Goal: Task Accomplishment & Management: Manage account settings

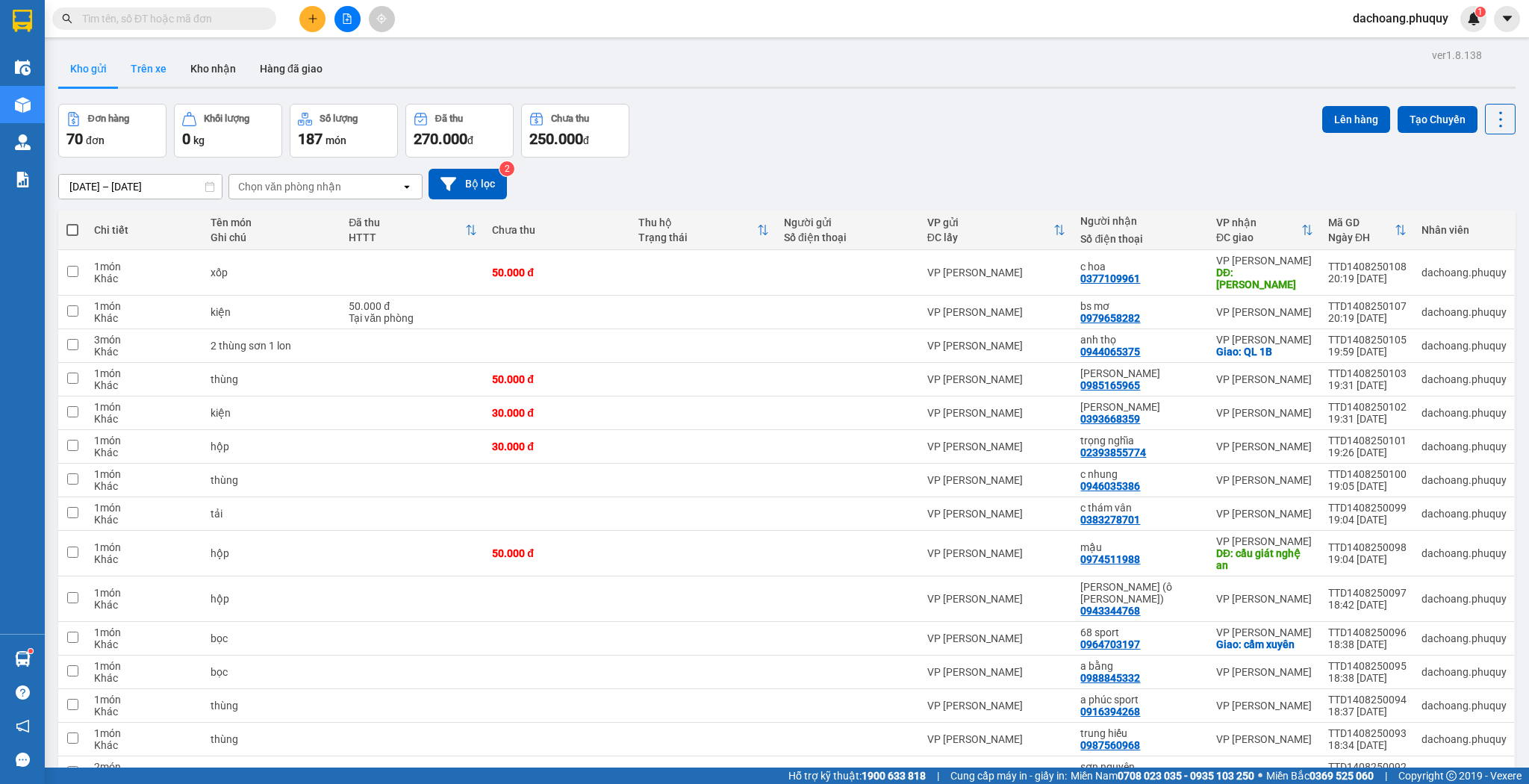
click at [153, 59] on button "Trên xe" at bounding box center [149, 69] width 59 height 36
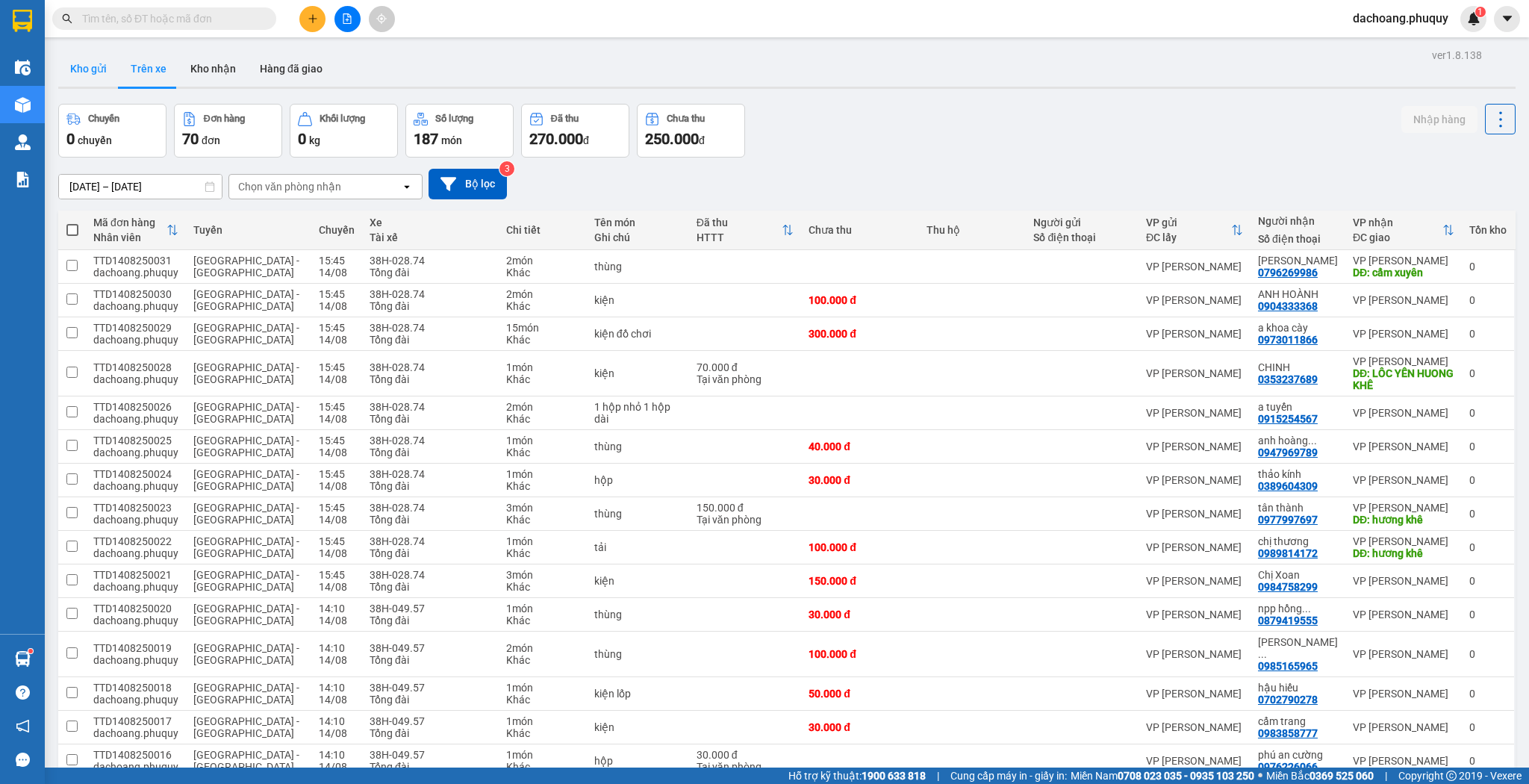
click at [100, 66] on button "Kho gửi" at bounding box center [88, 69] width 60 height 36
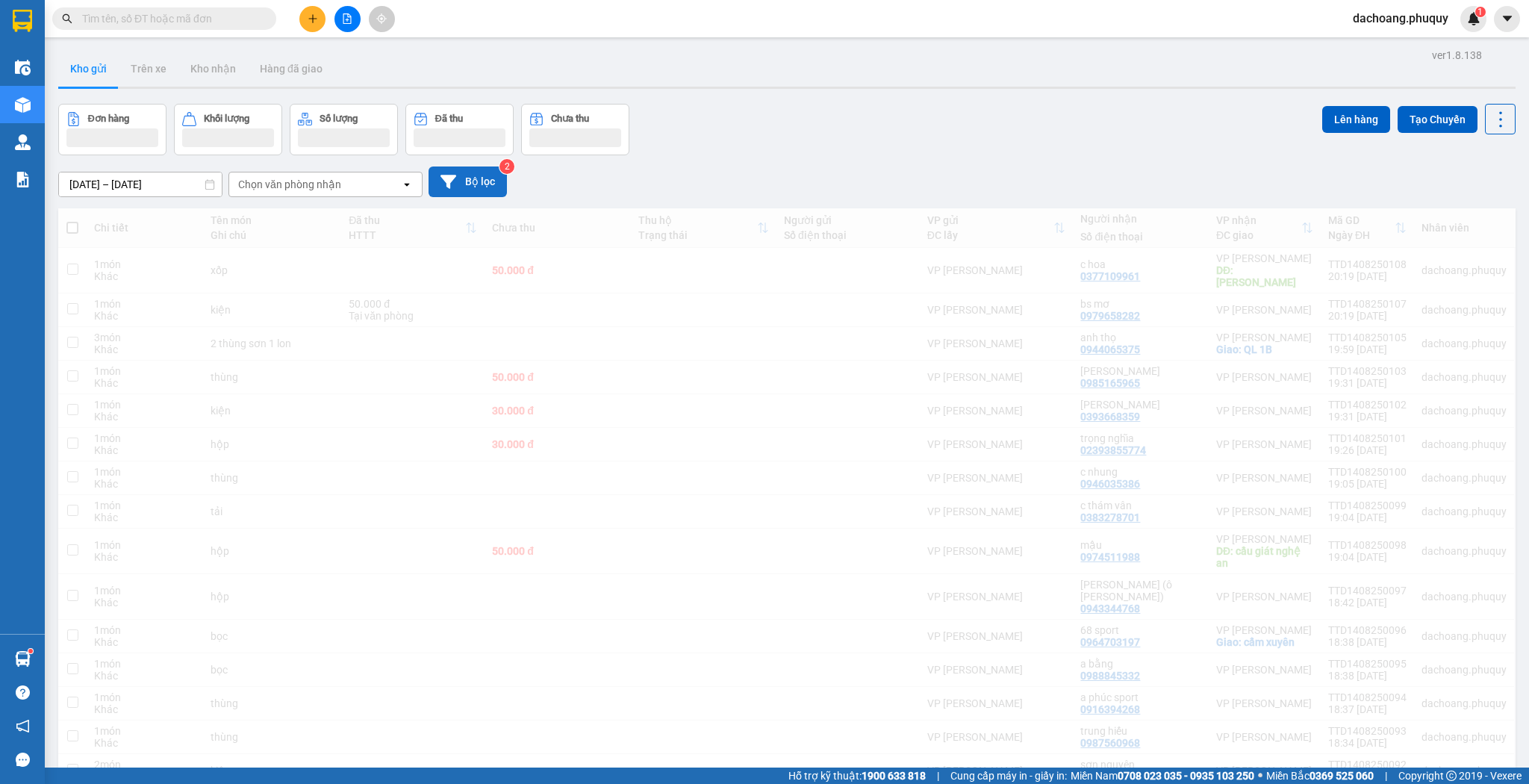
click at [451, 182] on icon at bounding box center [448, 182] width 16 height 16
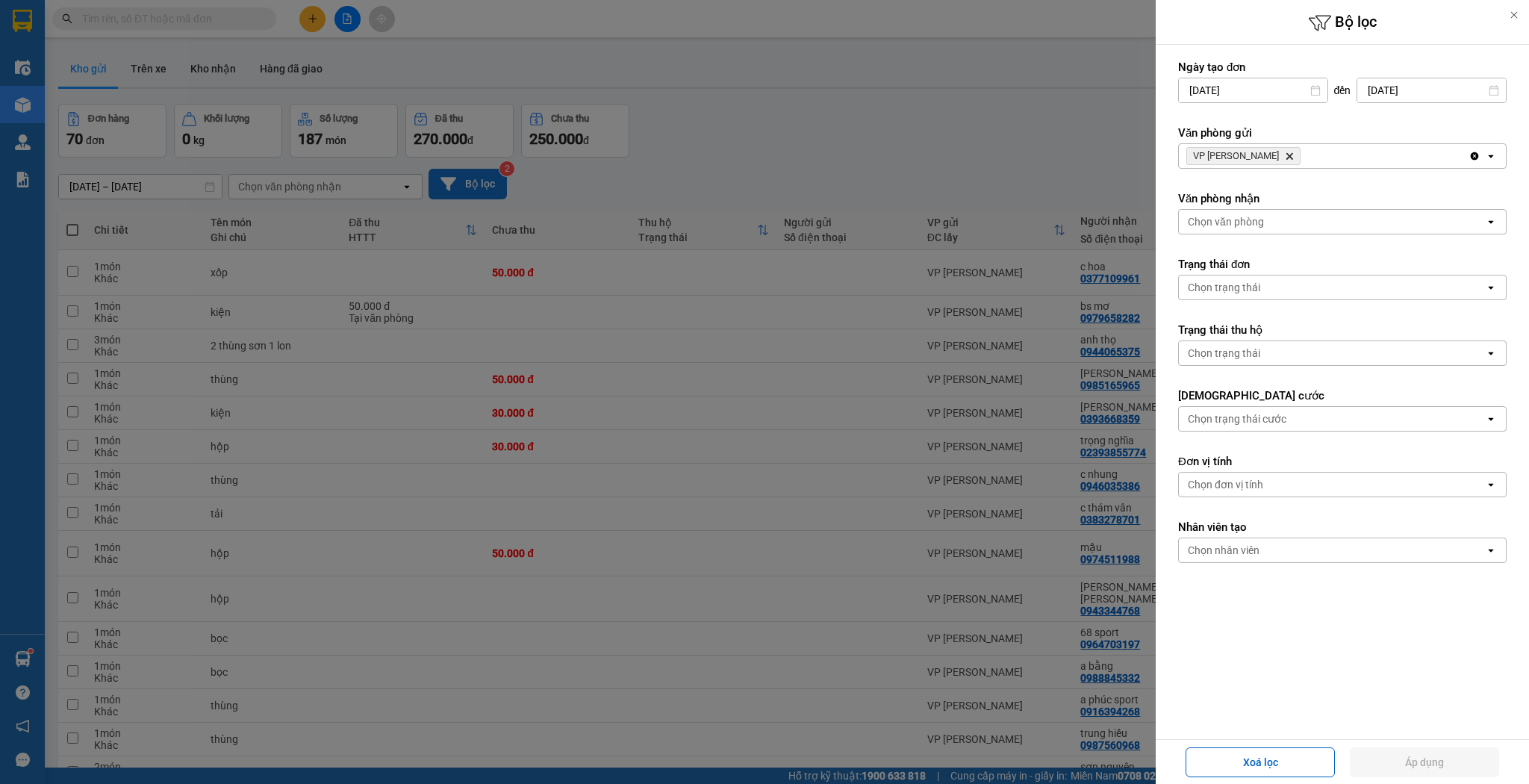
click at [872, 146] on div at bounding box center [764, 392] width 1529 height 784
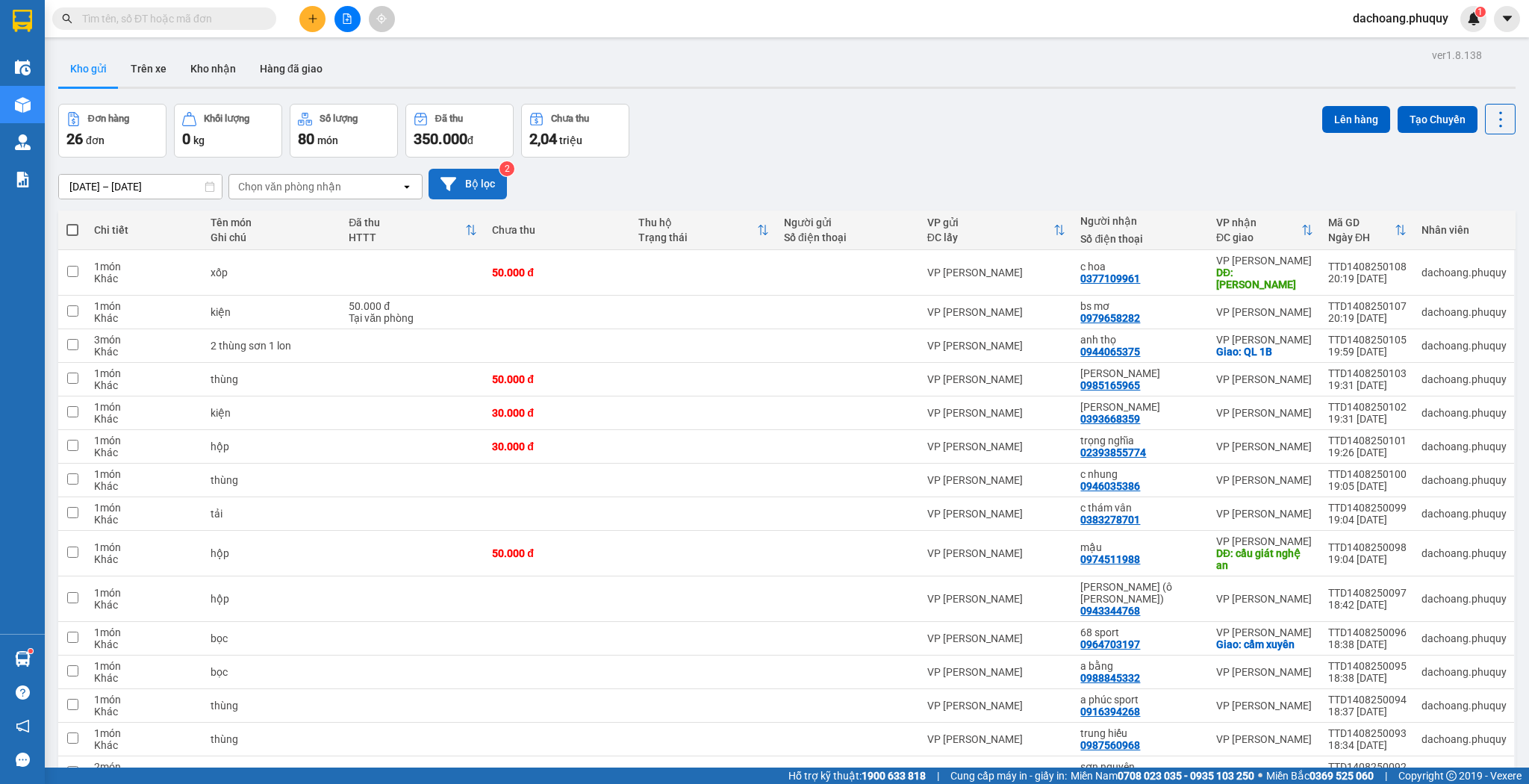
click at [92, 227] on th "Chi tiết" at bounding box center [145, 230] width 117 height 40
click at [1390, 260] on button at bounding box center [1398, 272] width 21 height 26
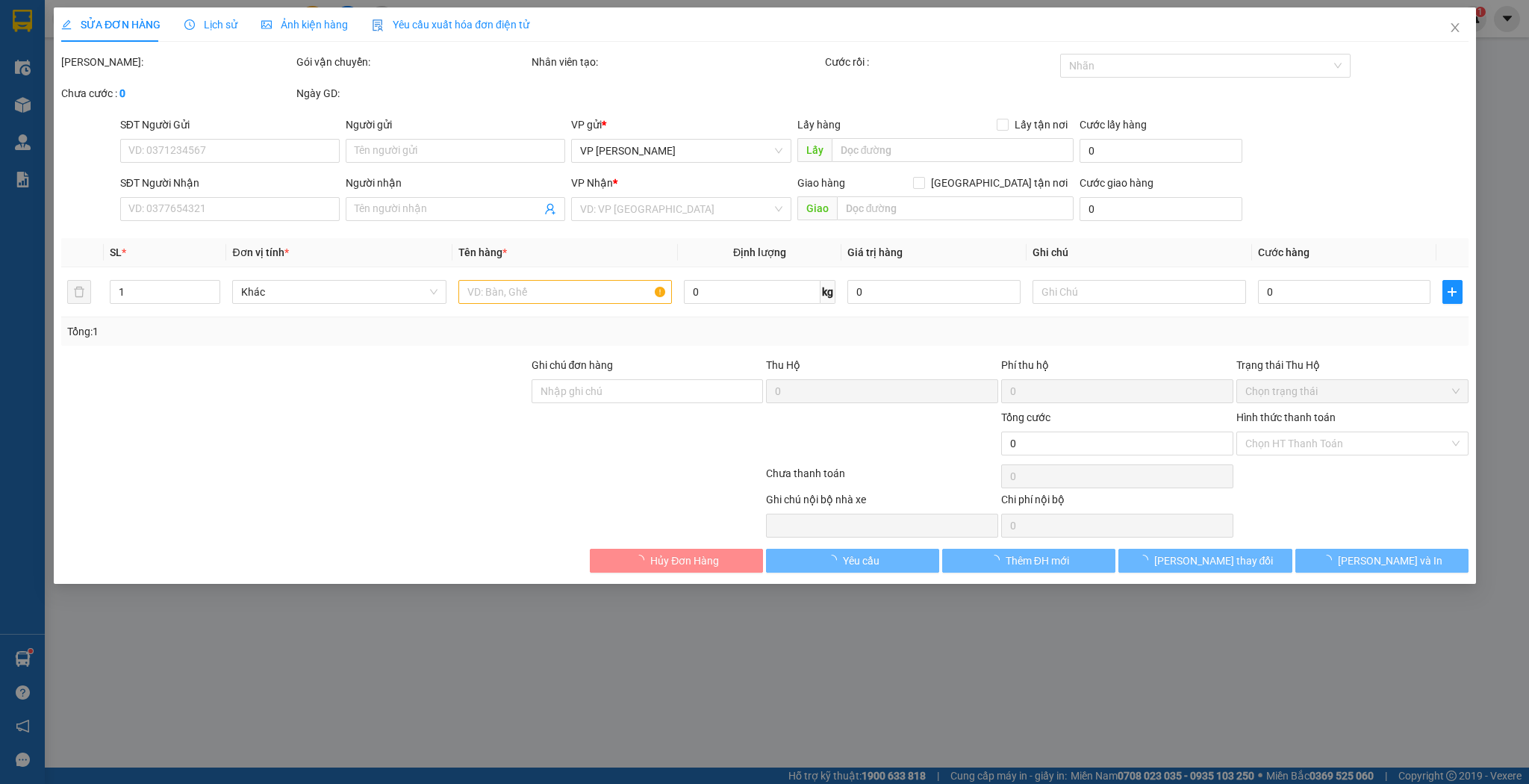
type input "0377109961"
type input "c hoa"
type input "hương sơn"
type input "50.000"
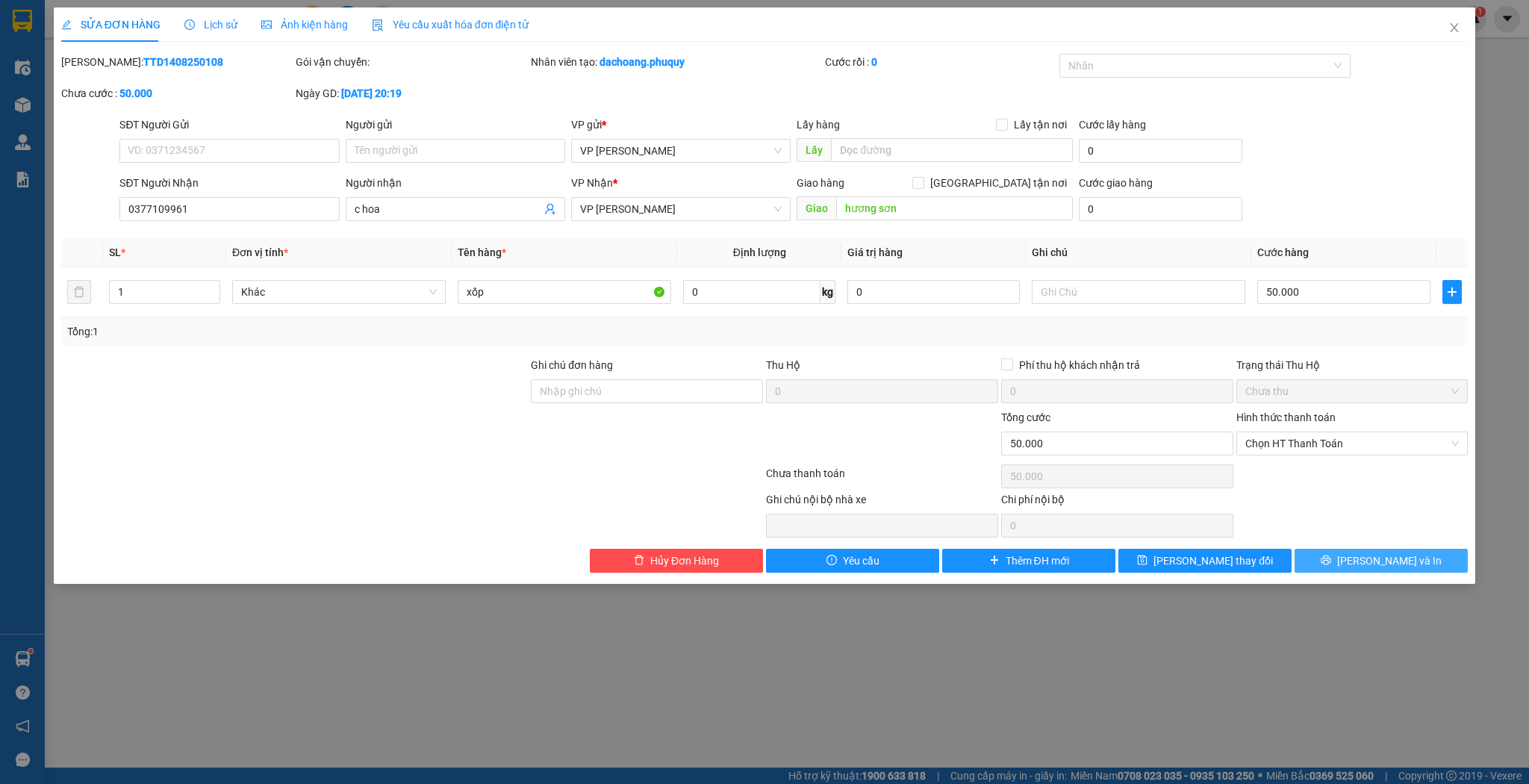
click at [1421, 559] on button "[PERSON_NAME] và In" at bounding box center [1381, 560] width 173 height 24
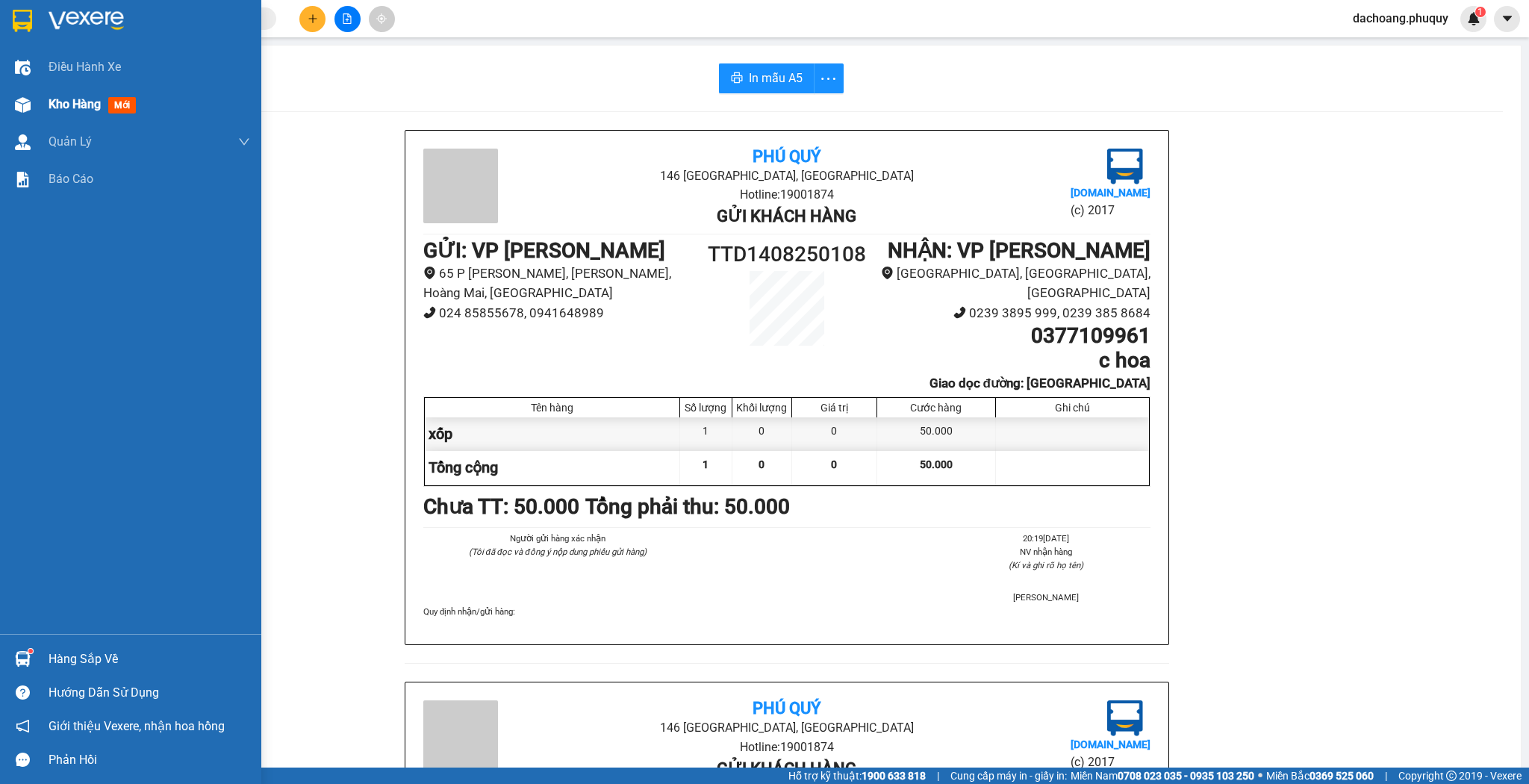
click at [0, 92] on div "Kho hàng mới" at bounding box center [131, 105] width 261 height 38
click at [161, 99] on div "Kho hàng mới" at bounding box center [149, 105] width 202 height 38
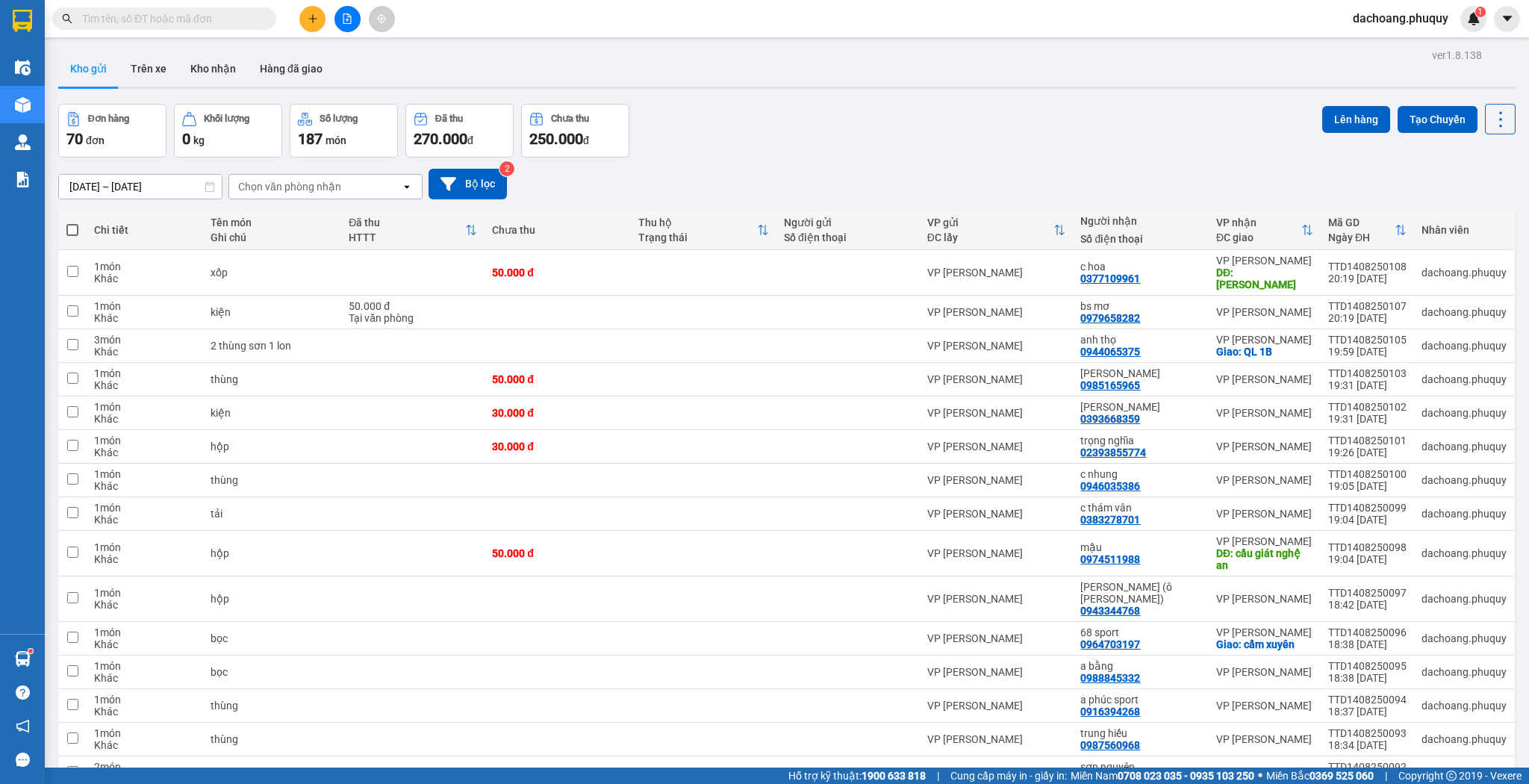
click at [71, 228] on span at bounding box center [72, 229] width 12 height 12
click at [73, 222] on input "checkbox" at bounding box center [73, 222] width 0 height 0
checkbox input "true"
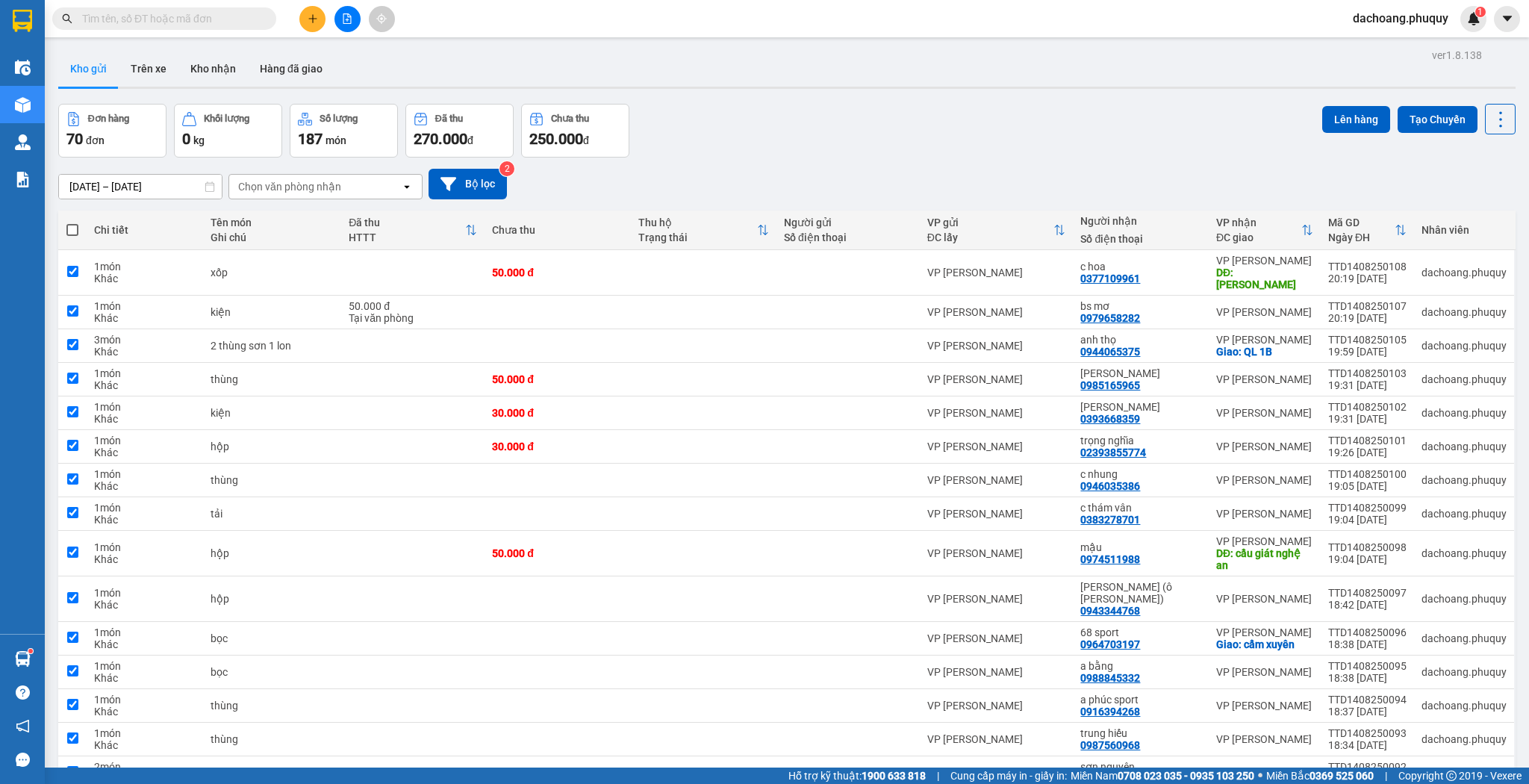
checkbox input "true"
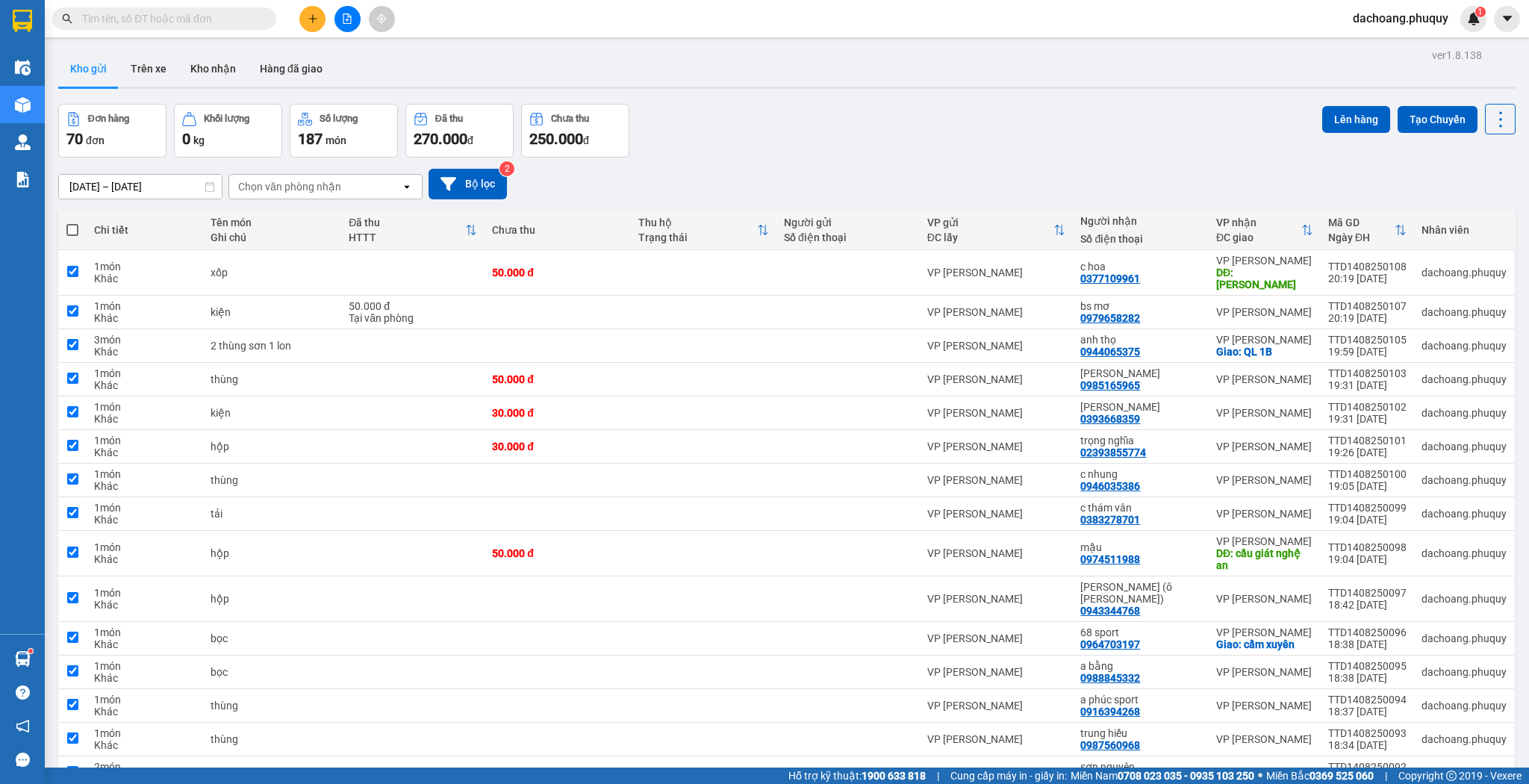
checkbox input "true"
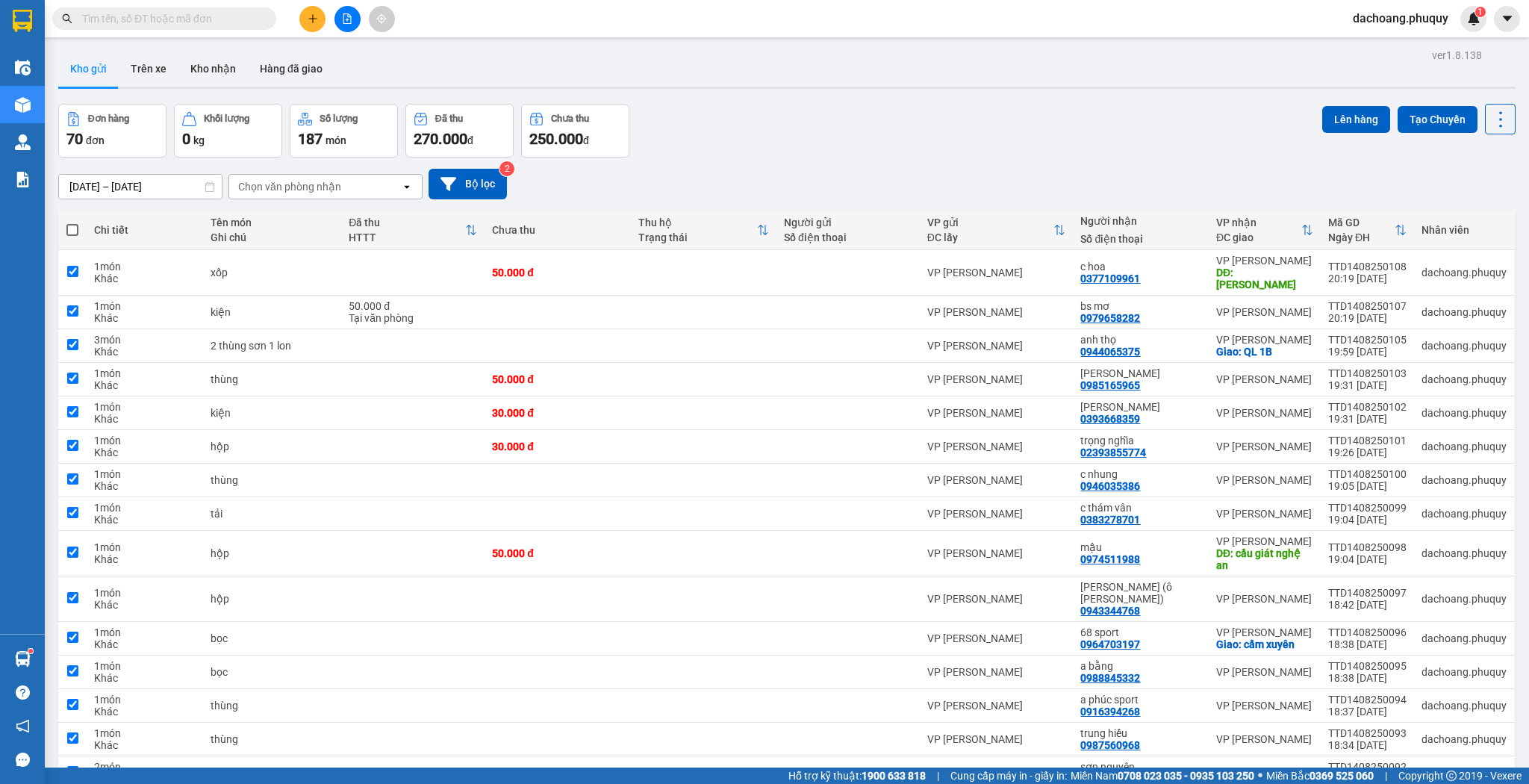
checkbox input "true"
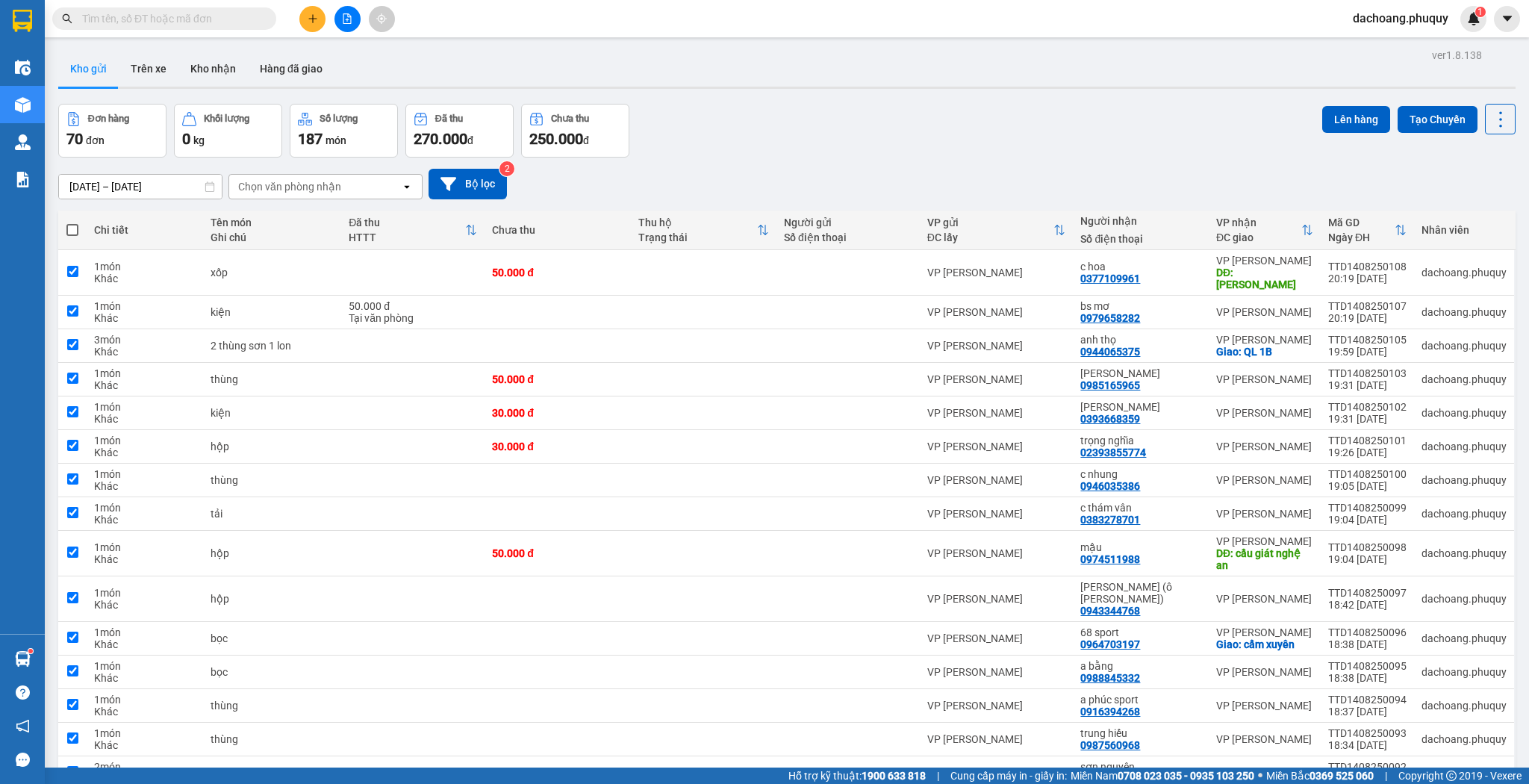
checkbox input "true"
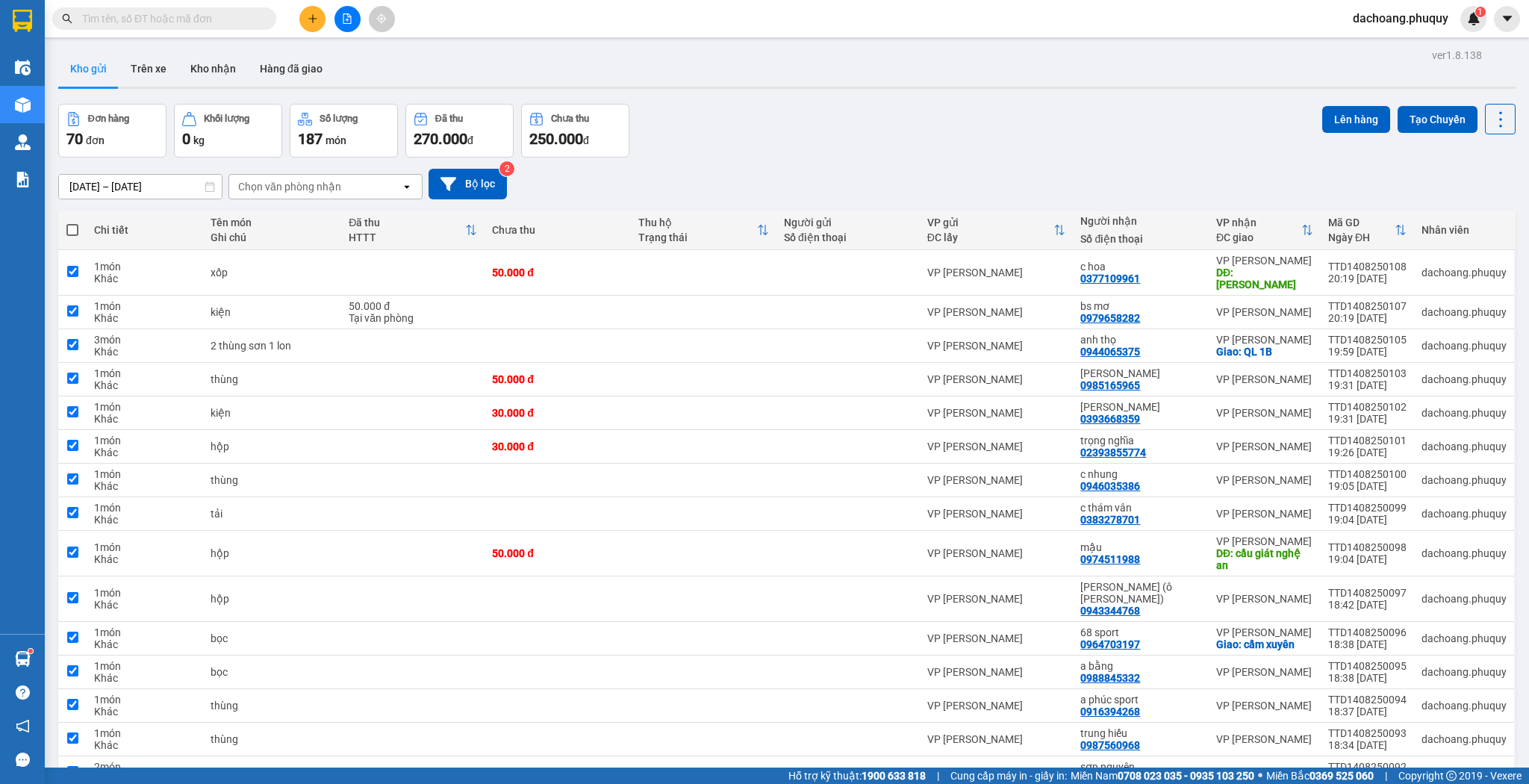
checkbox input "true"
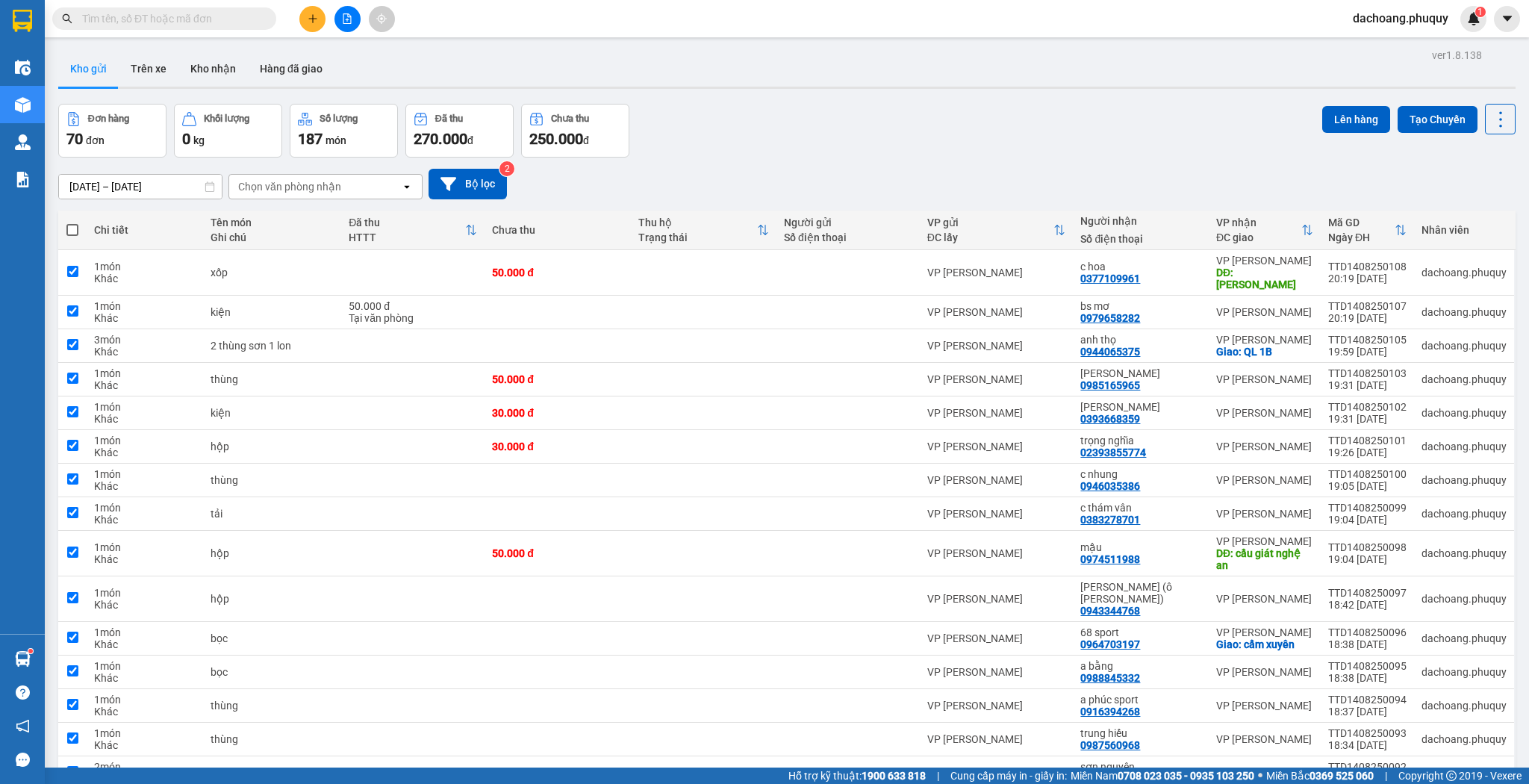
checkbox input "true"
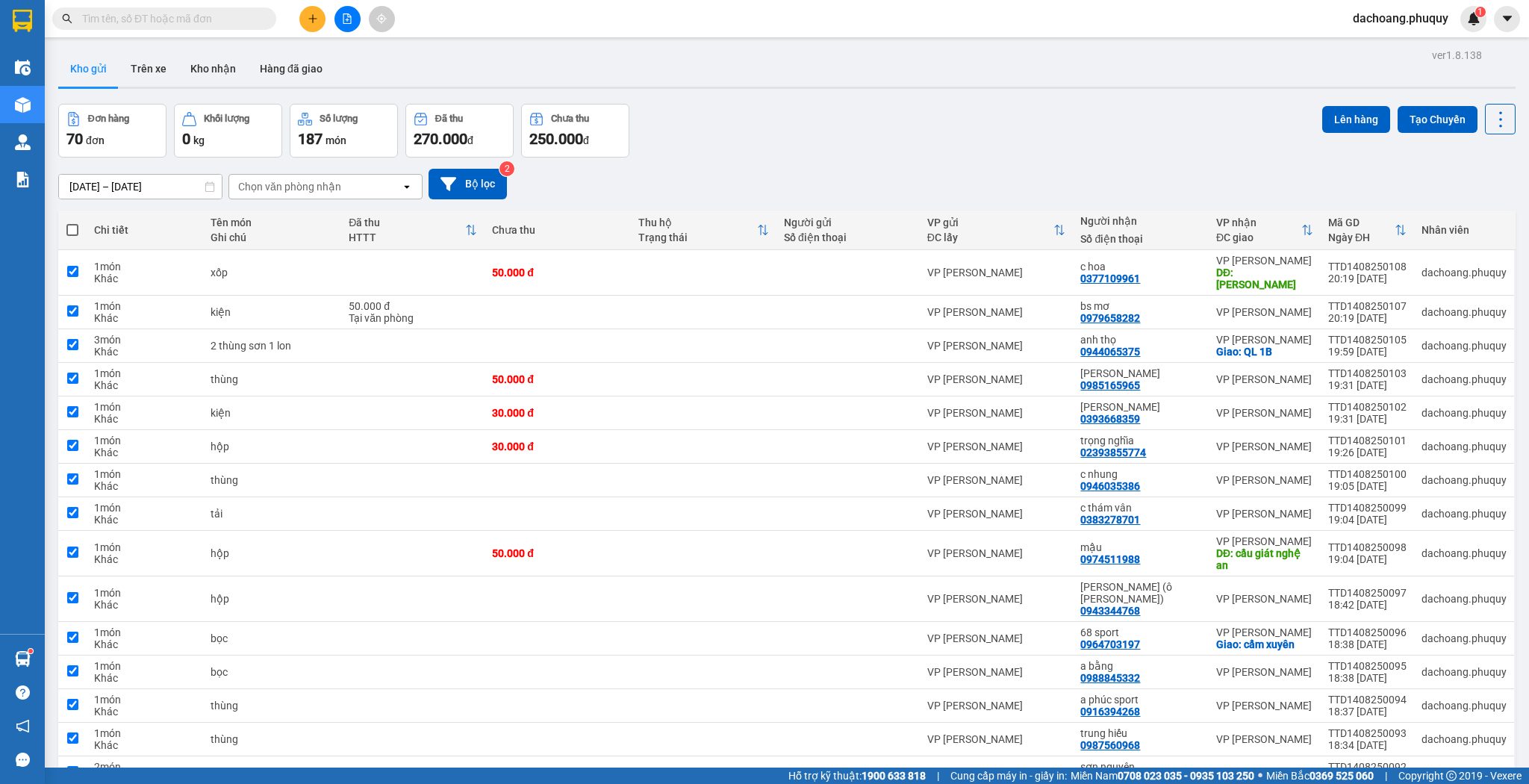
checkbox input "true"
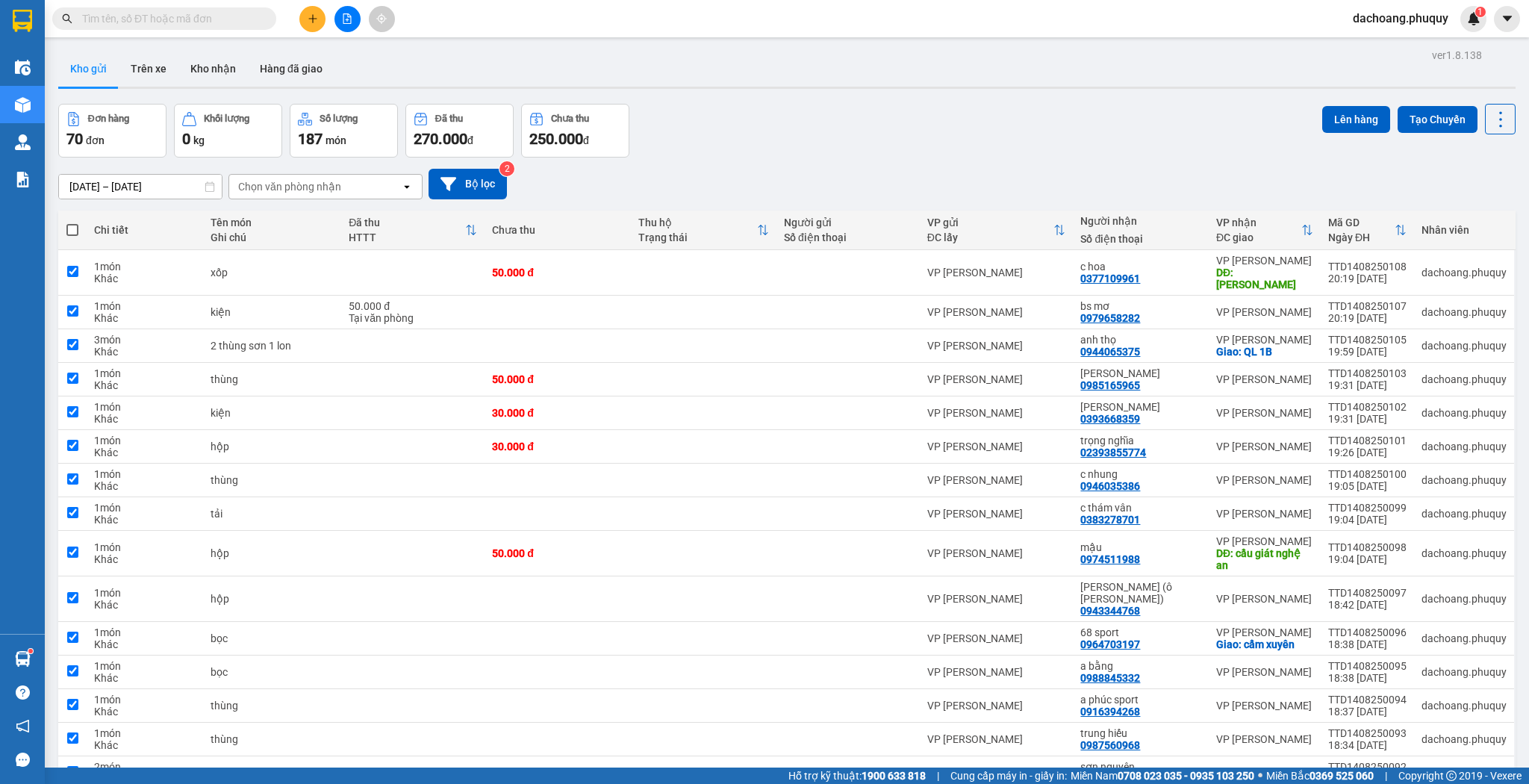
checkbox input "true"
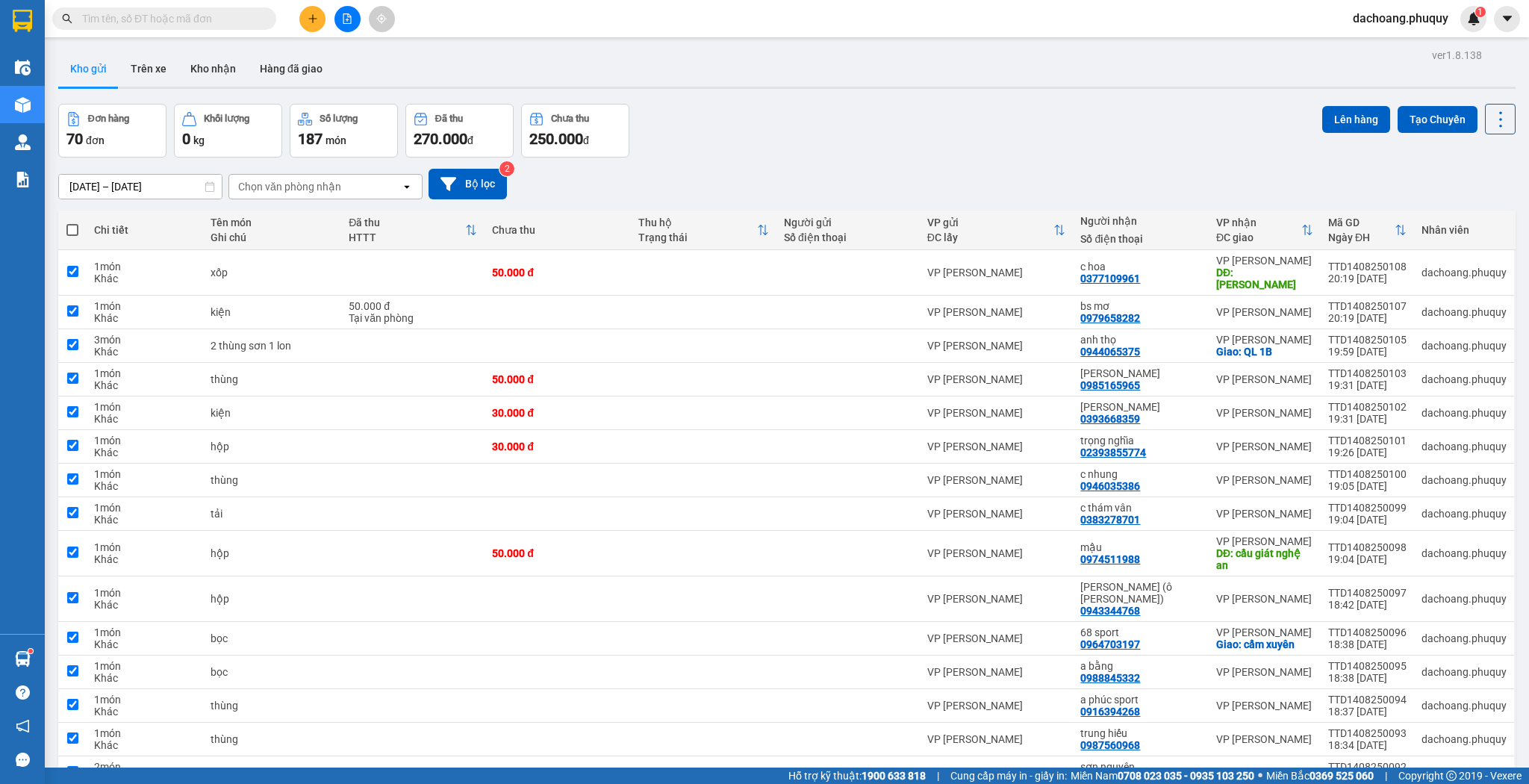
checkbox input "true"
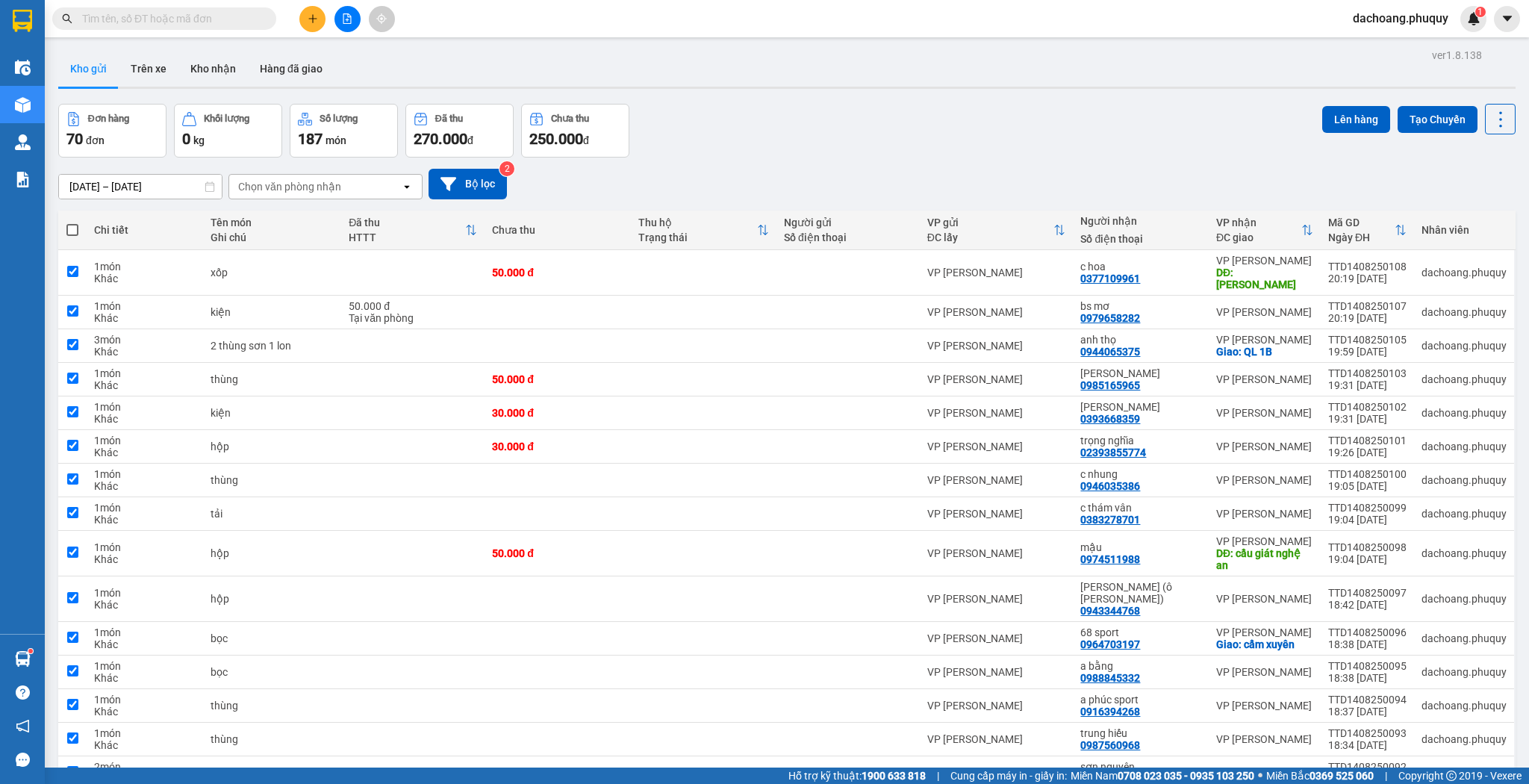
checkbox input "true"
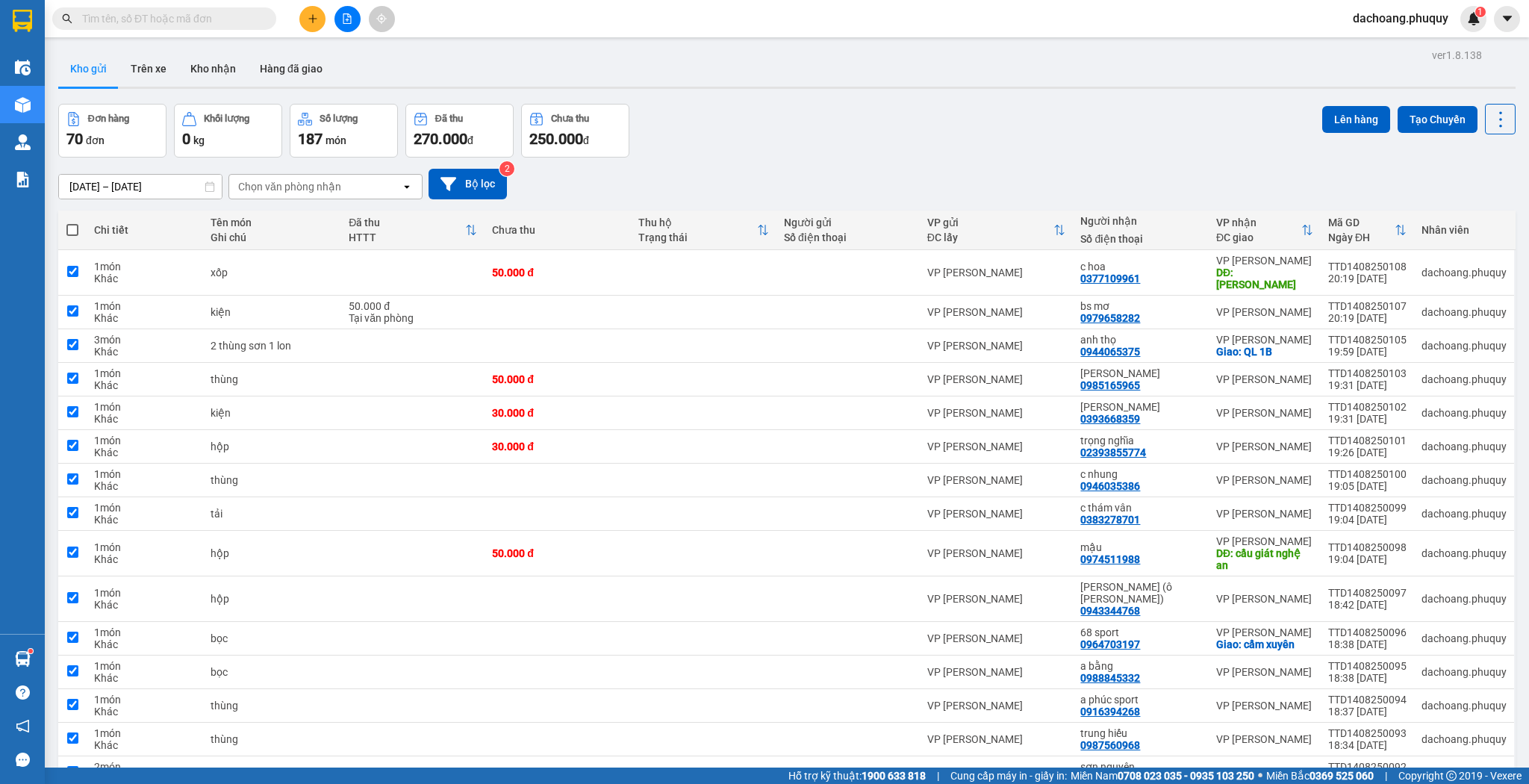
checkbox input "true"
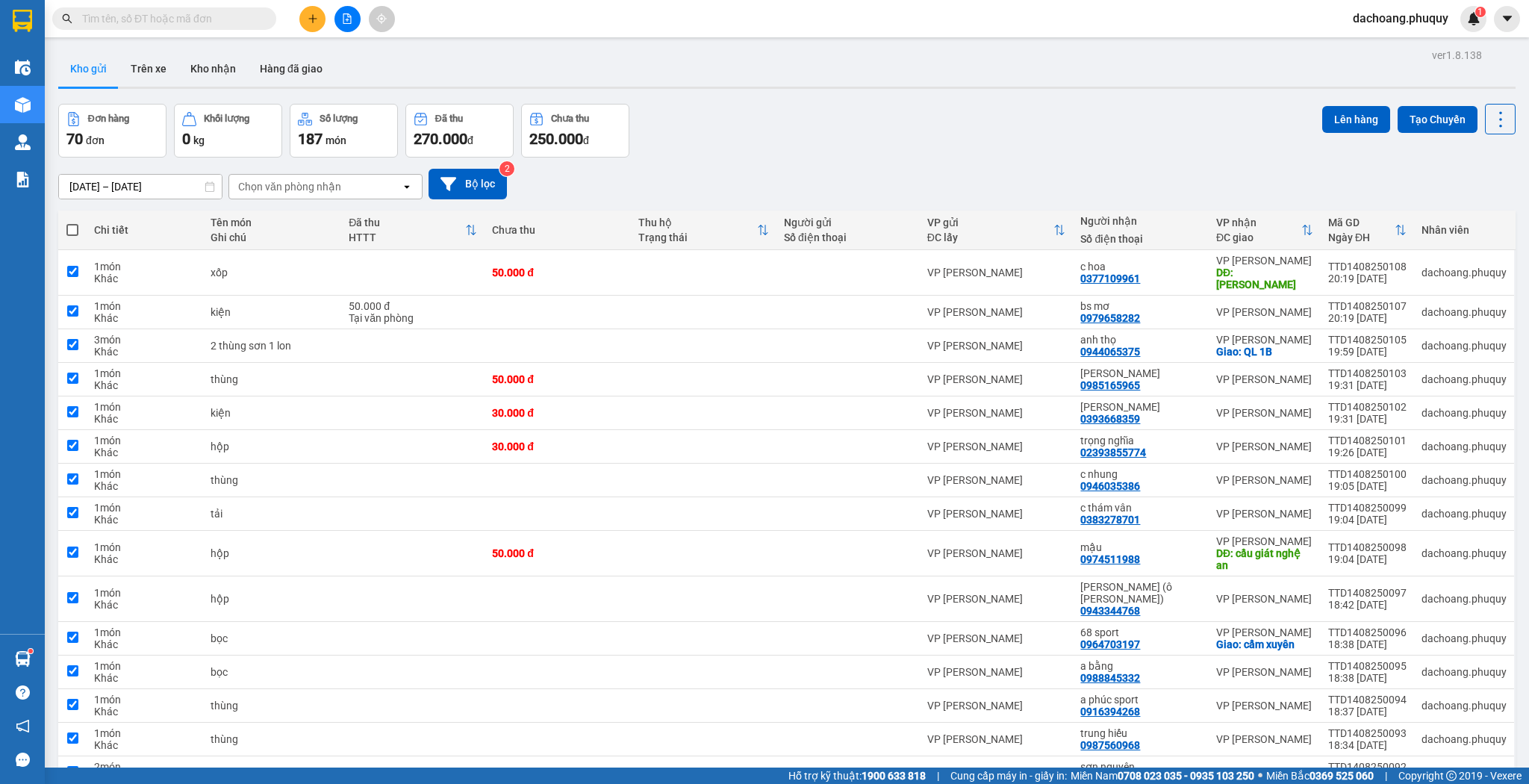
checkbox input "true"
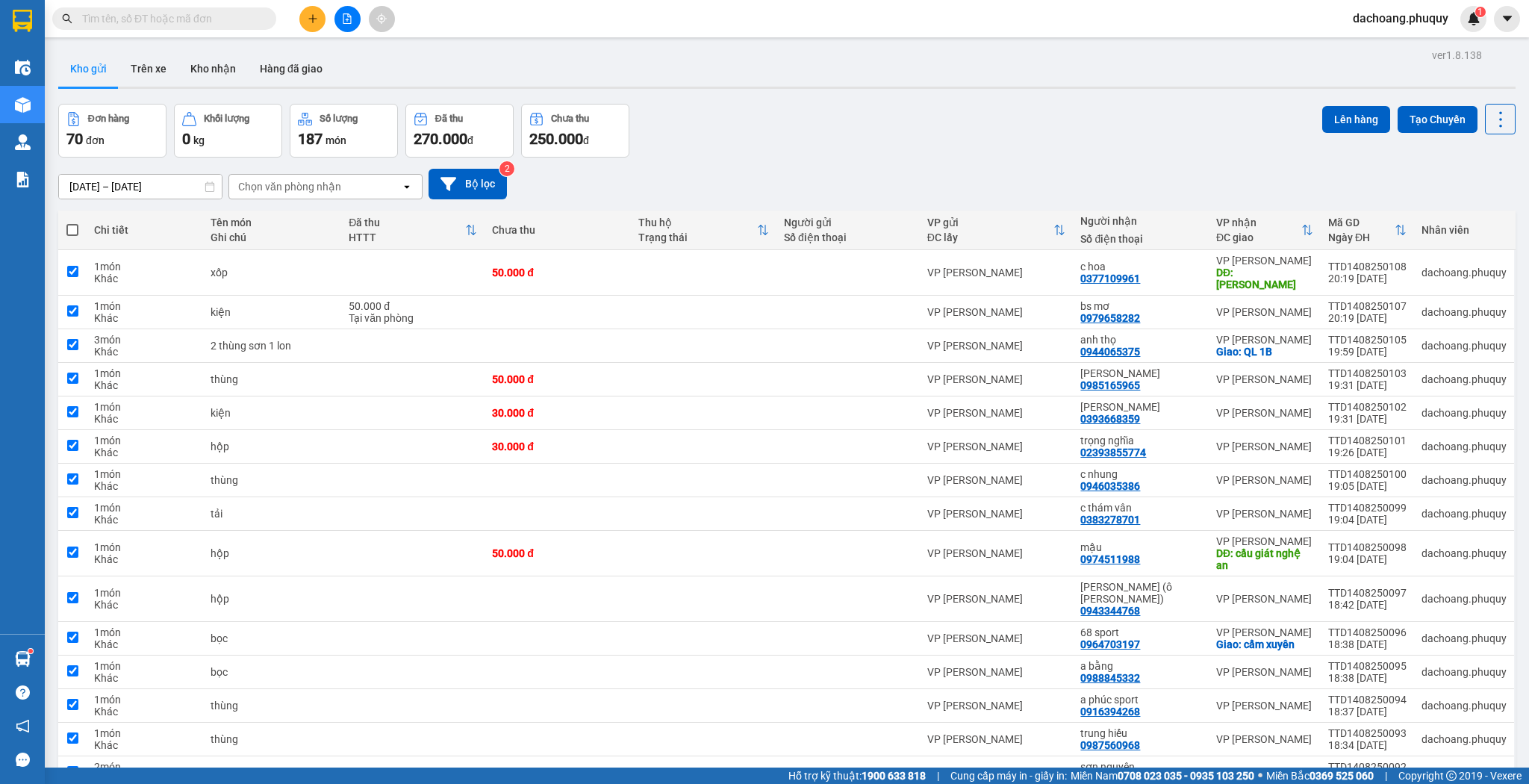
checkbox input "true"
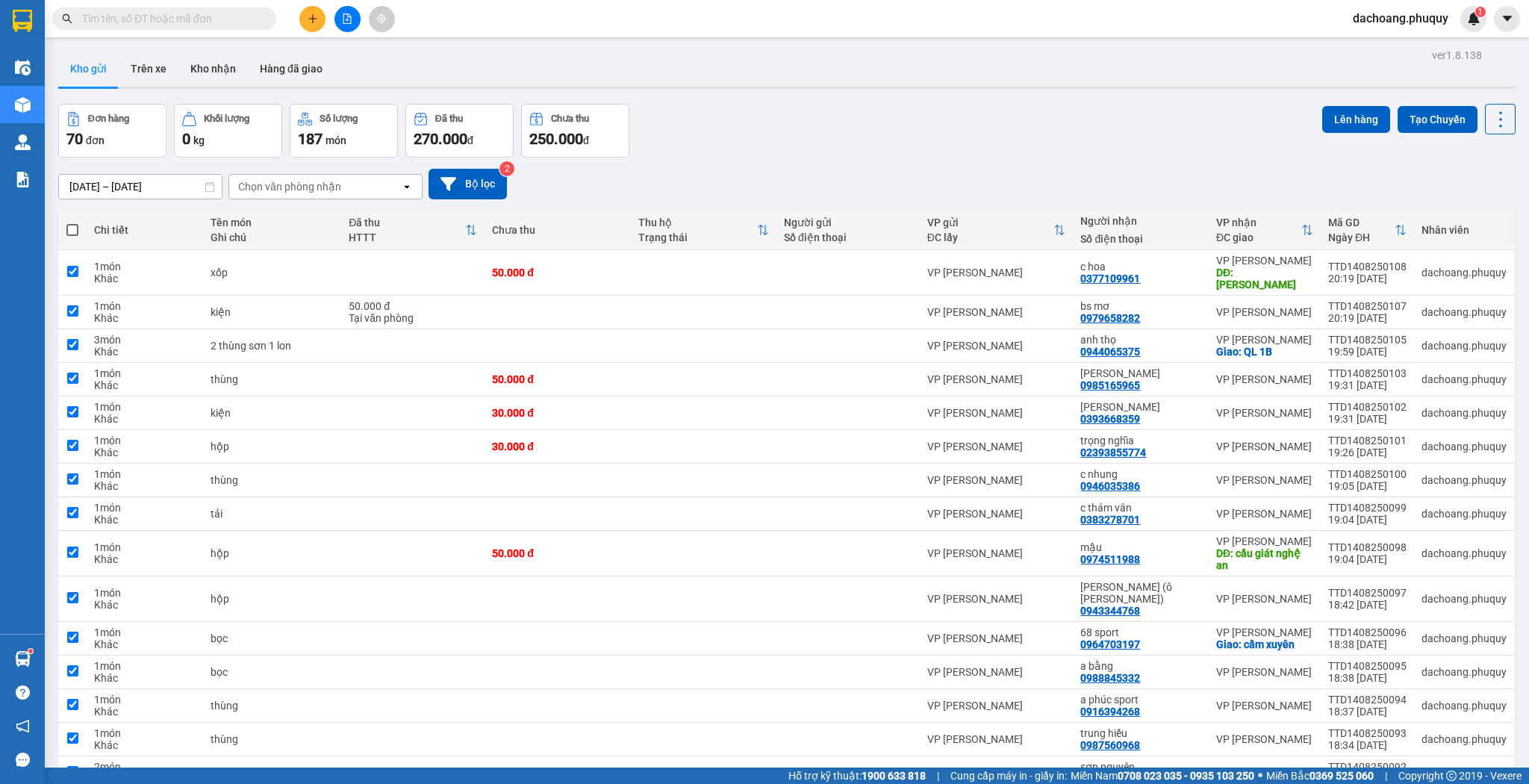
checkbox input "true"
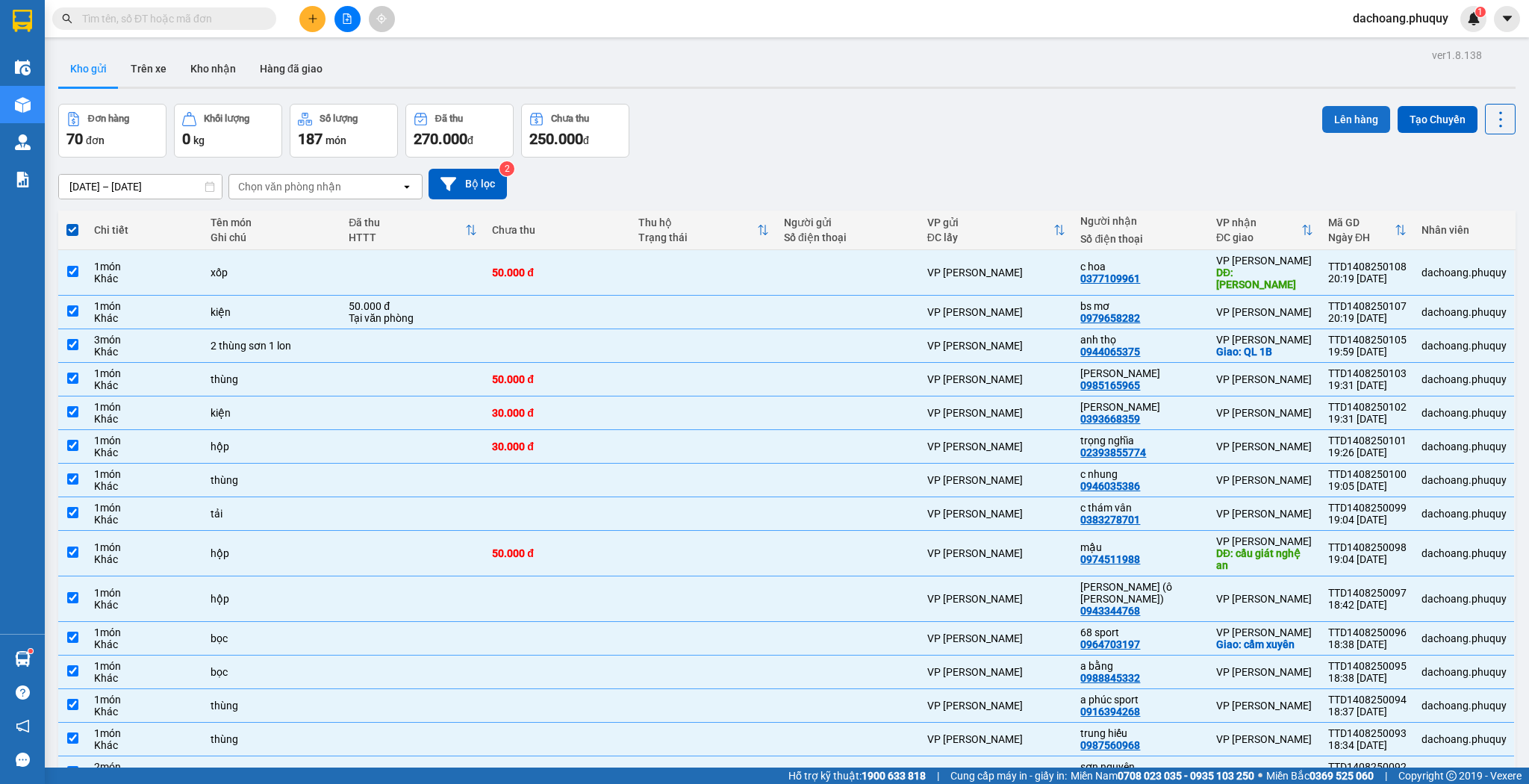
click at [1335, 117] on button "Lên hàng" at bounding box center [1356, 120] width 68 height 27
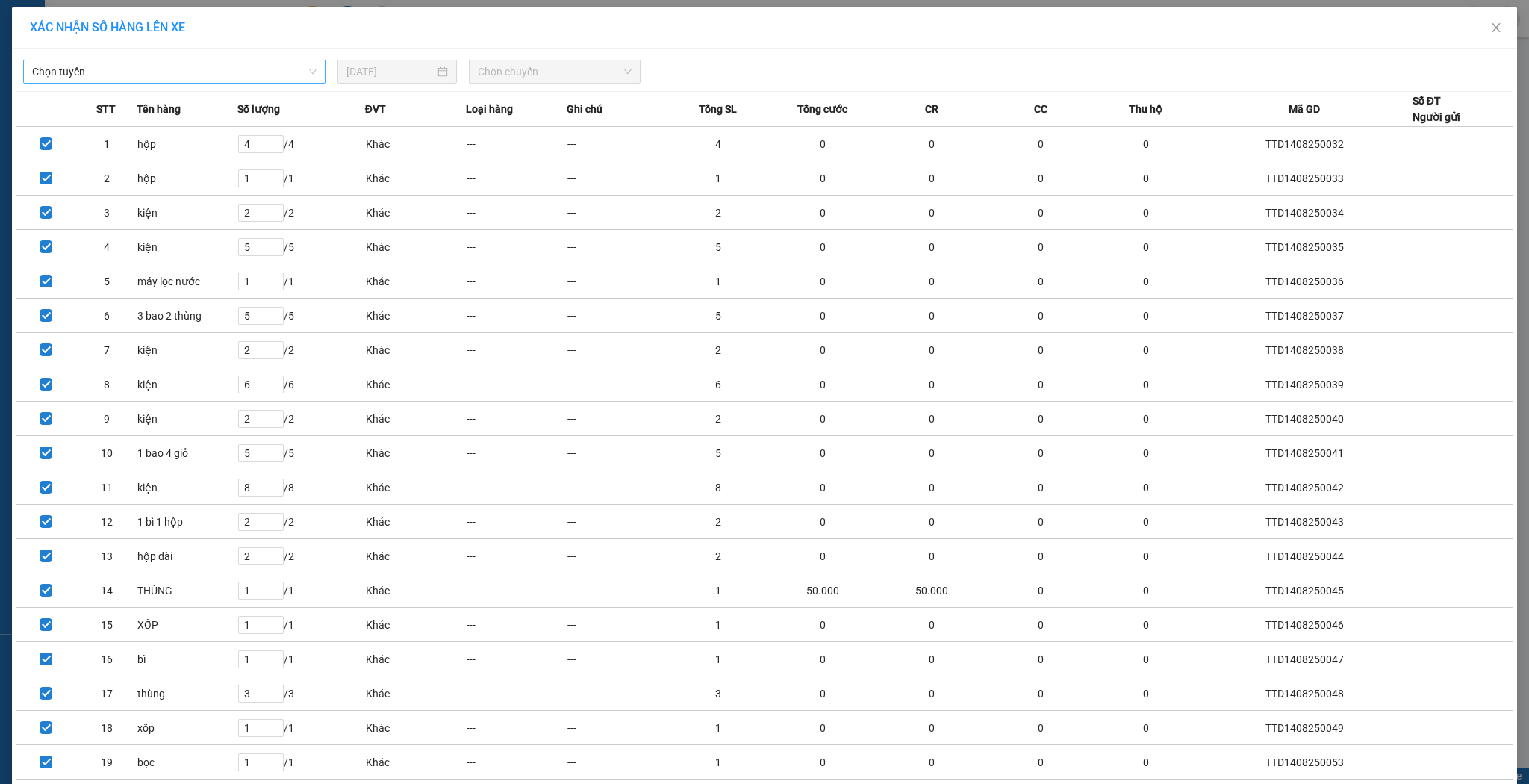
click at [209, 70] on span "Chọn tuyến" at bounding box center [174, 71] width 285 height 23
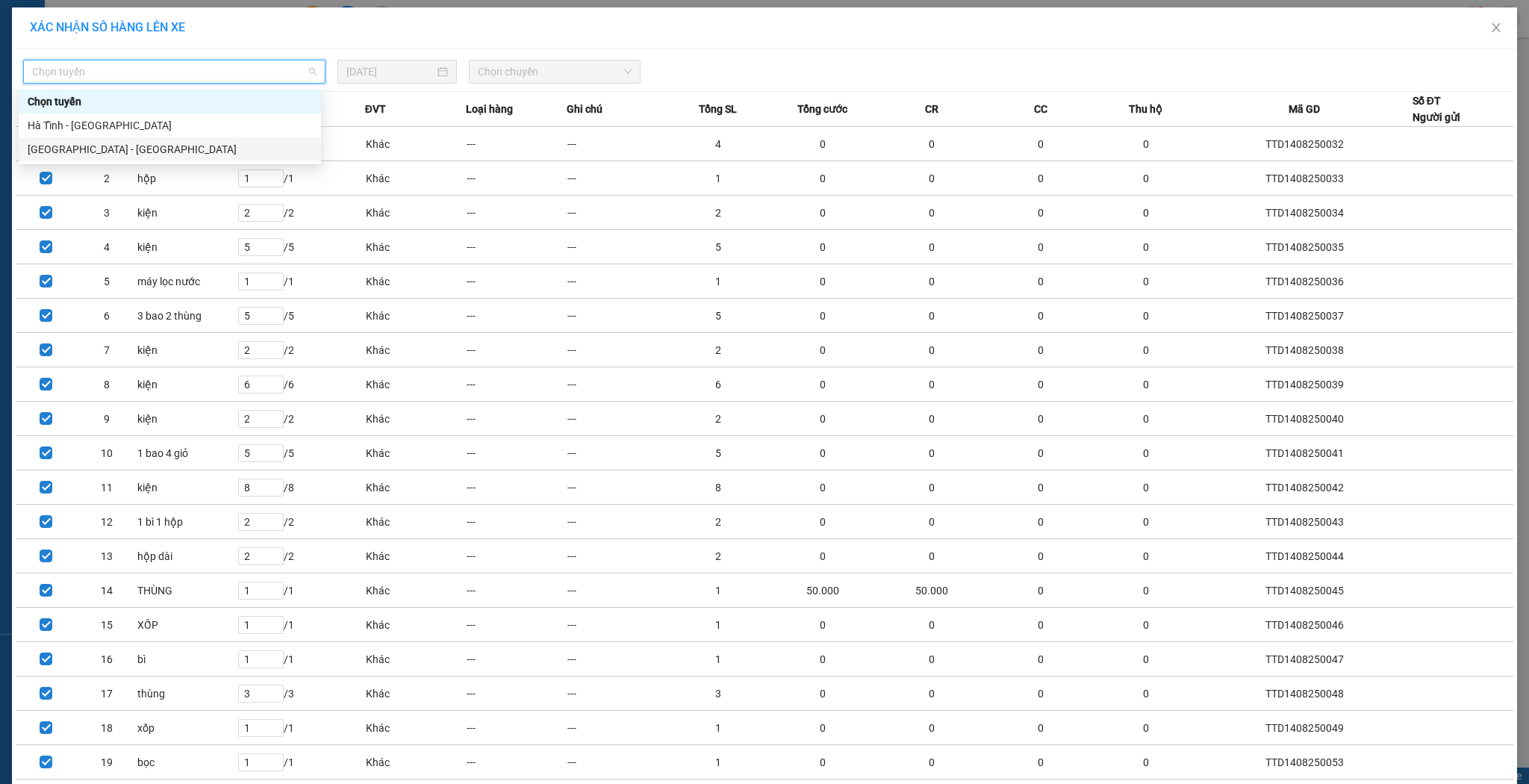
click at [141, 146] on div "[GEOGRAPHIC_DATA] - [GEOGRAPHIC_DATA]" at bounding box center [170, 149] width 285 height 16
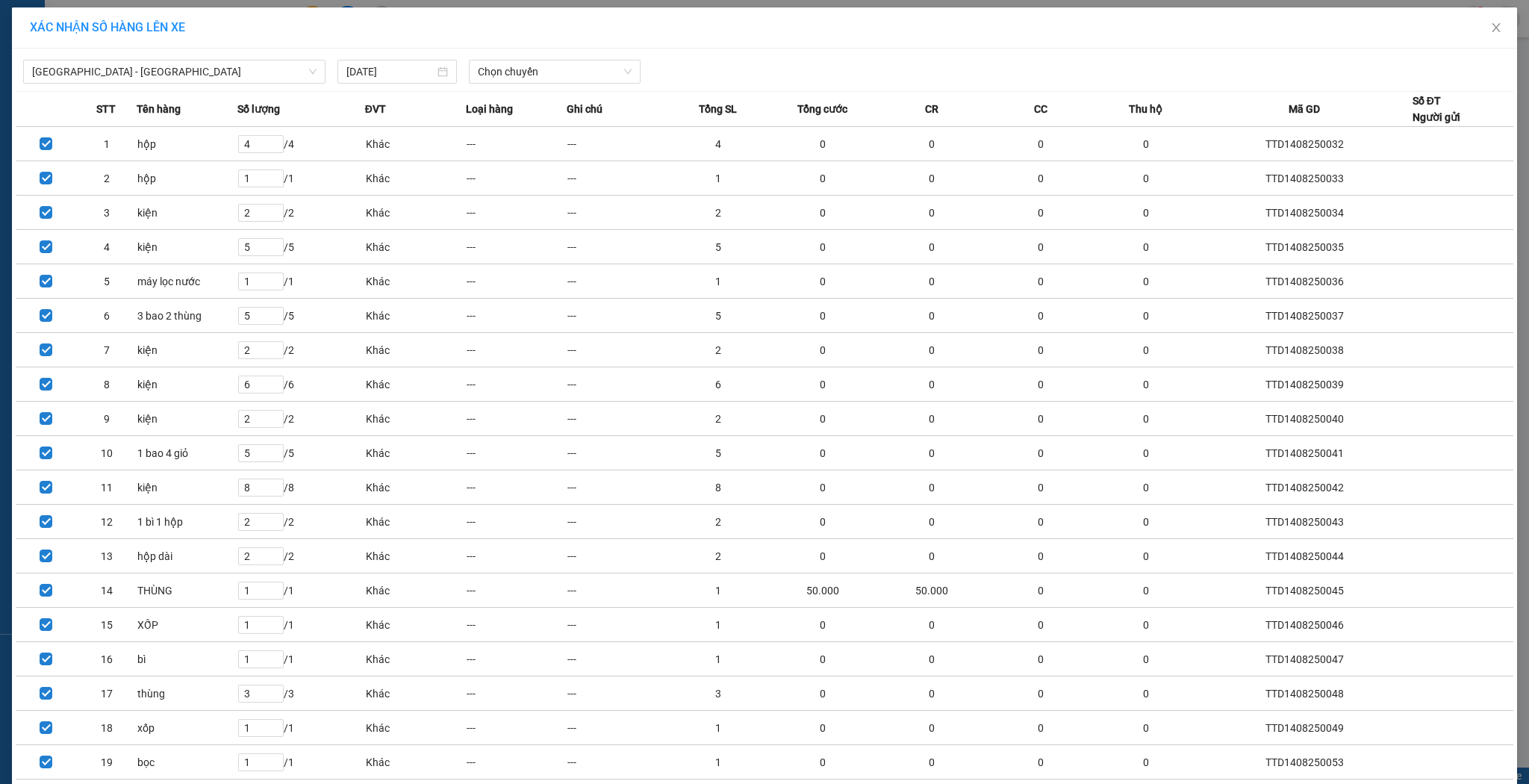
click at [477, 55] on div "[GEOGRAPHIC_DATA] - [GEOGRAPHIC_DATA] [DATE] Chọn chuyến" at bounding box center [764, 68] width 1498 height 31
click at [490, 66] on span "Chọn chuyến" at bounding box center [555, 71] width 154 height 23
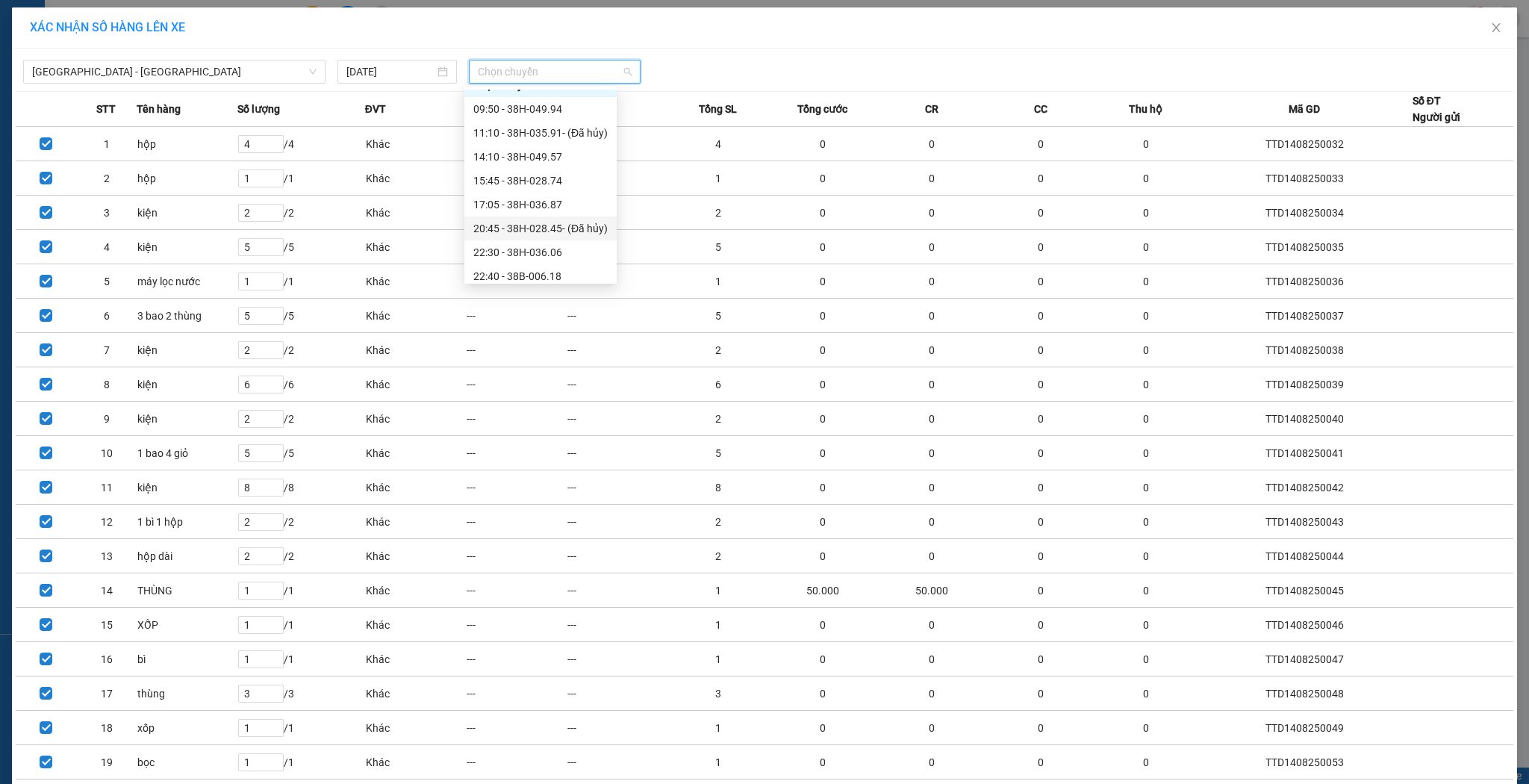
scroll to position [24, 0]
click at [563, 251] on div "22:30 - 38H-036.06" at bounding box center [541, 245] width 135 height 16
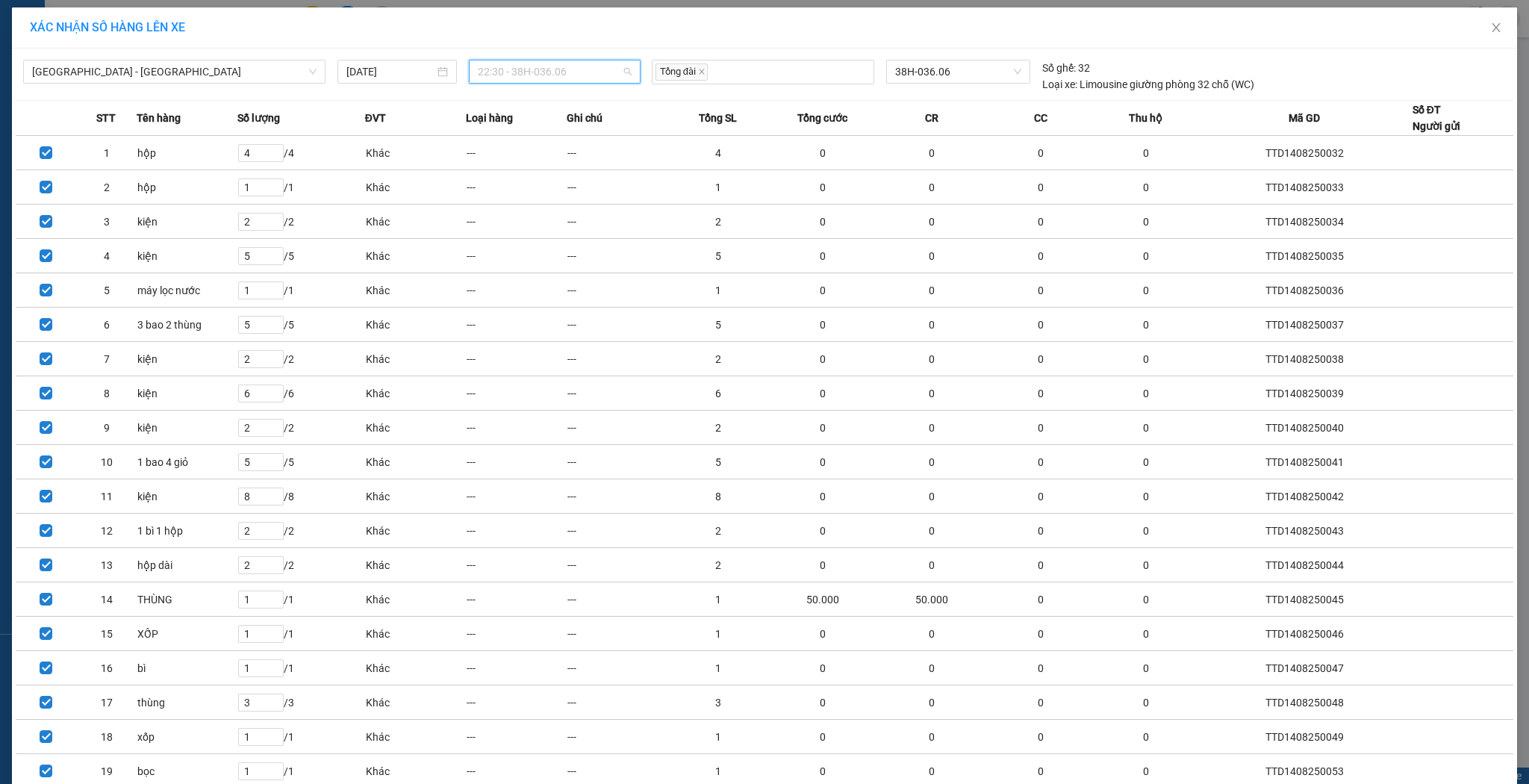
click at [562, 77] on span "22:30 - 38H-036.06" at bounding box center [555, 71] width 154 height 23
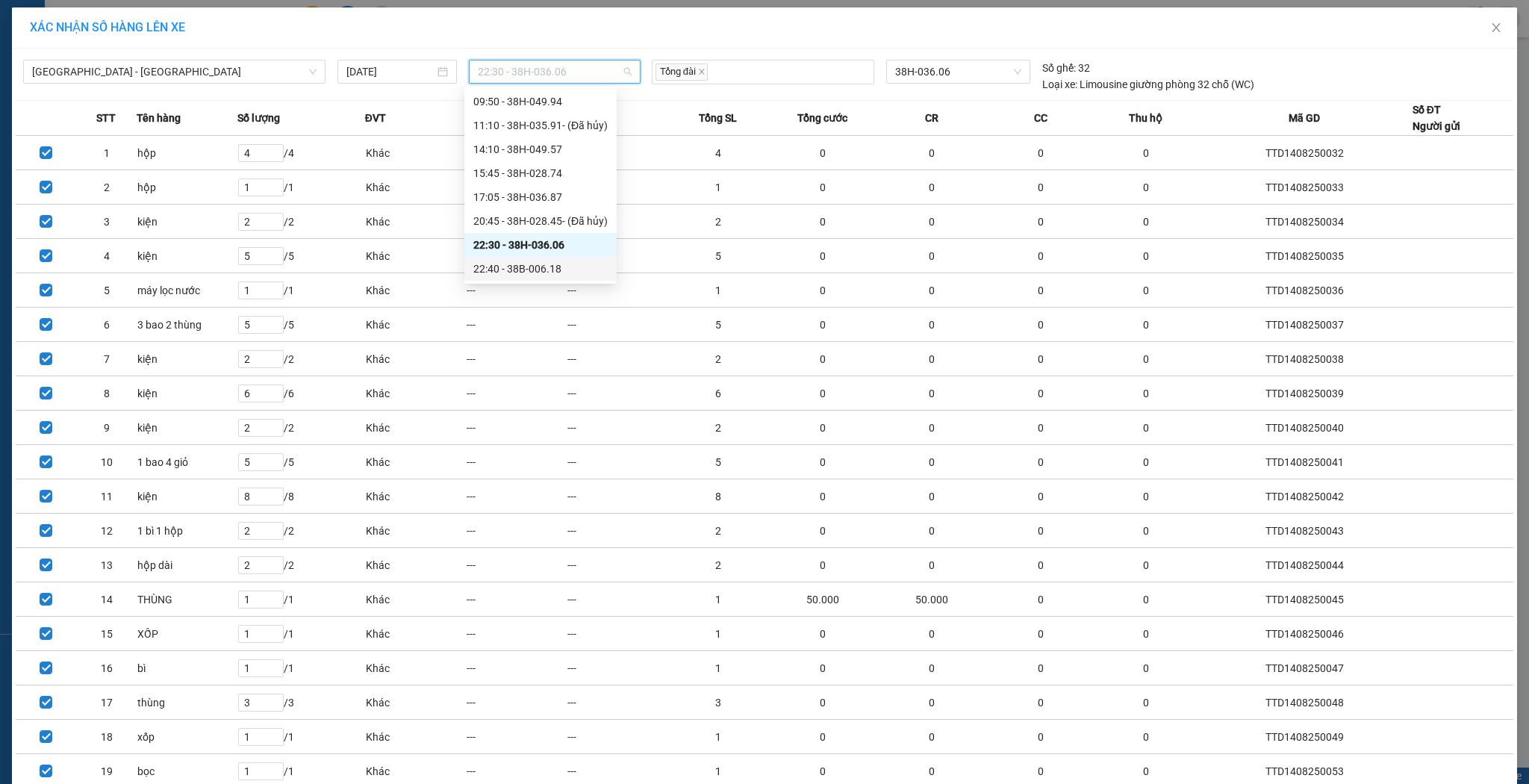
click at [531, 266] on div "22:40 - 38B-006.18" at bounding box center [541, 268] width 135 height 16
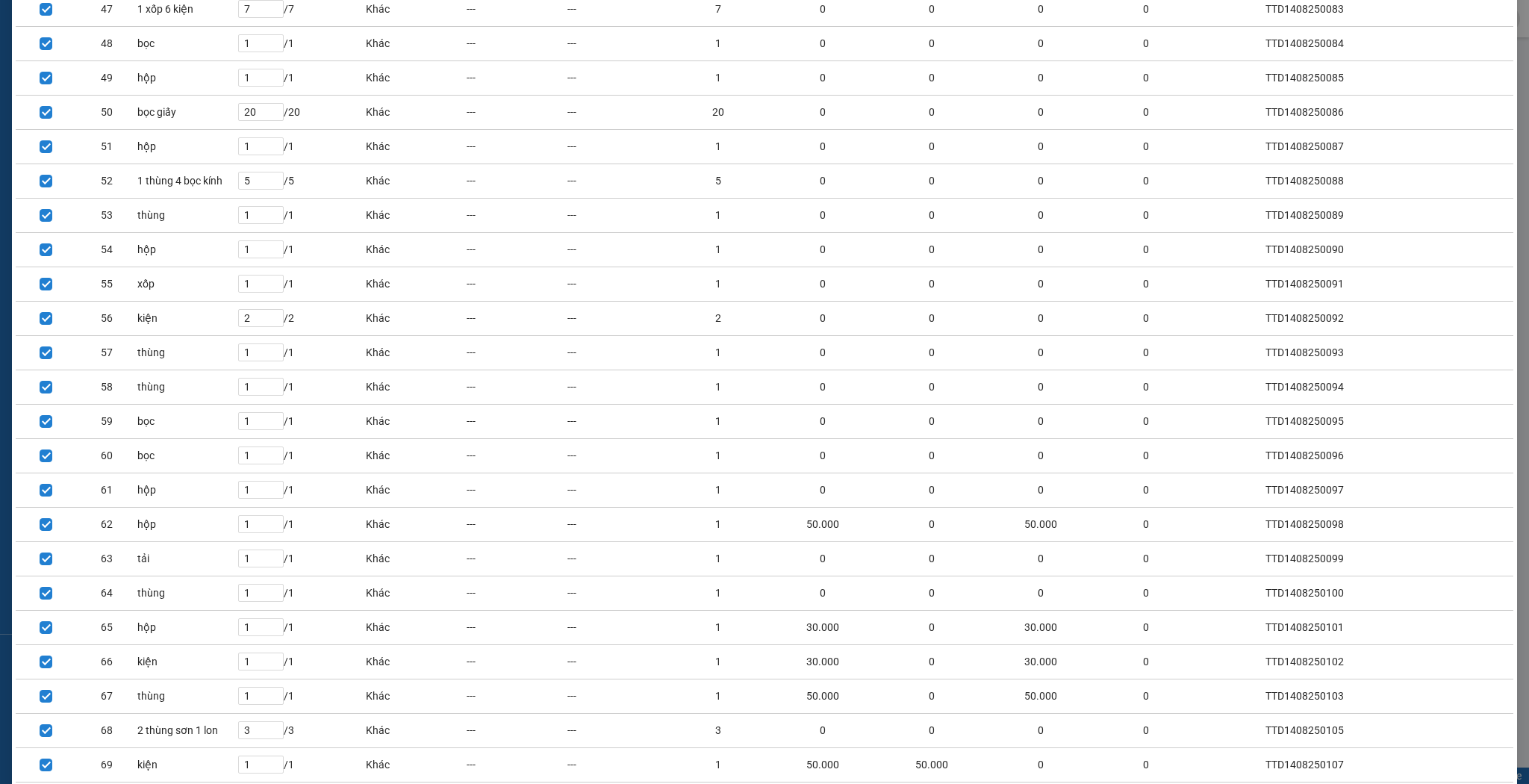
scroll to position [1871, 0]
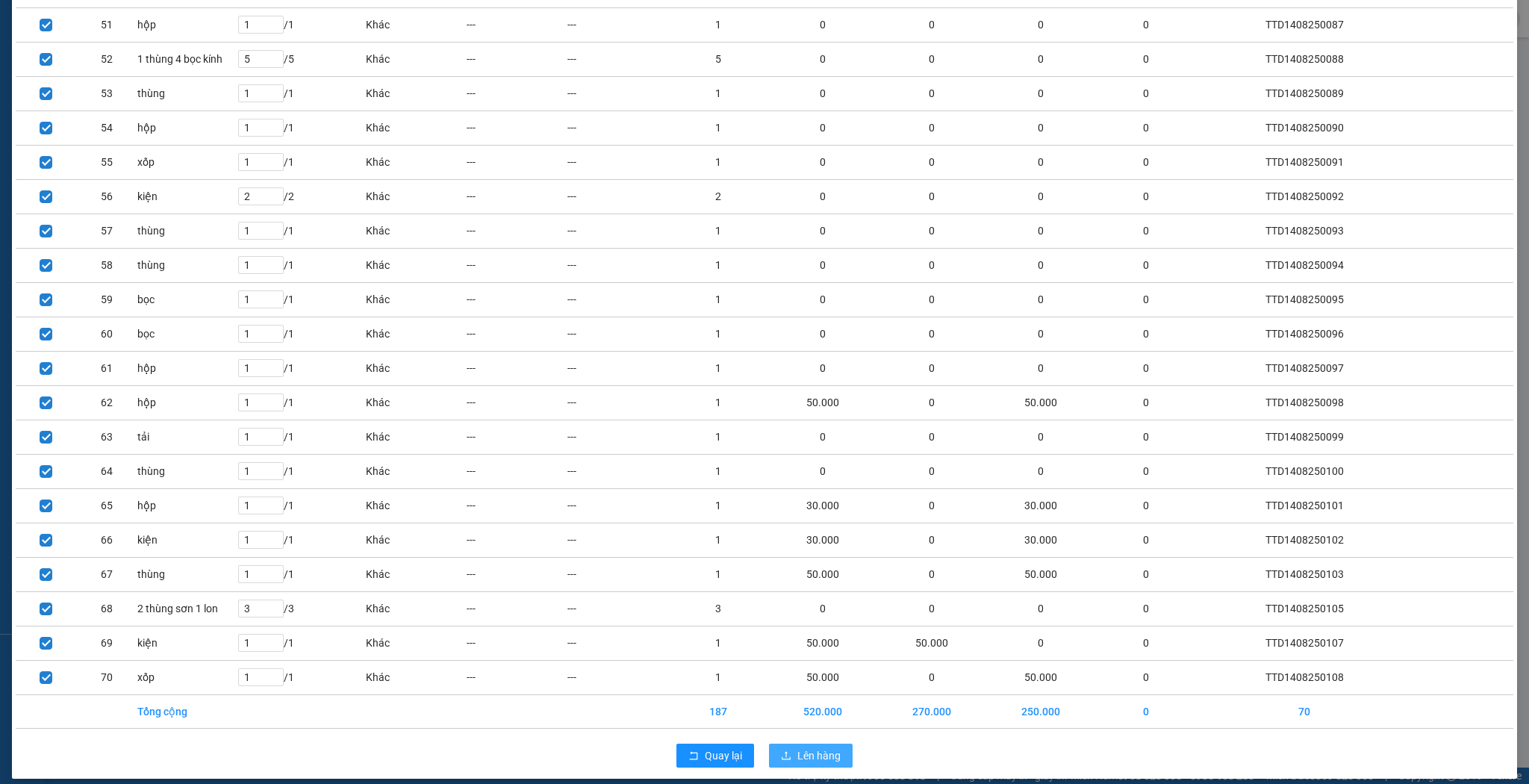
click at [786, 751] on icon "upload" at bounding box center [786, 755] width 9 height 8
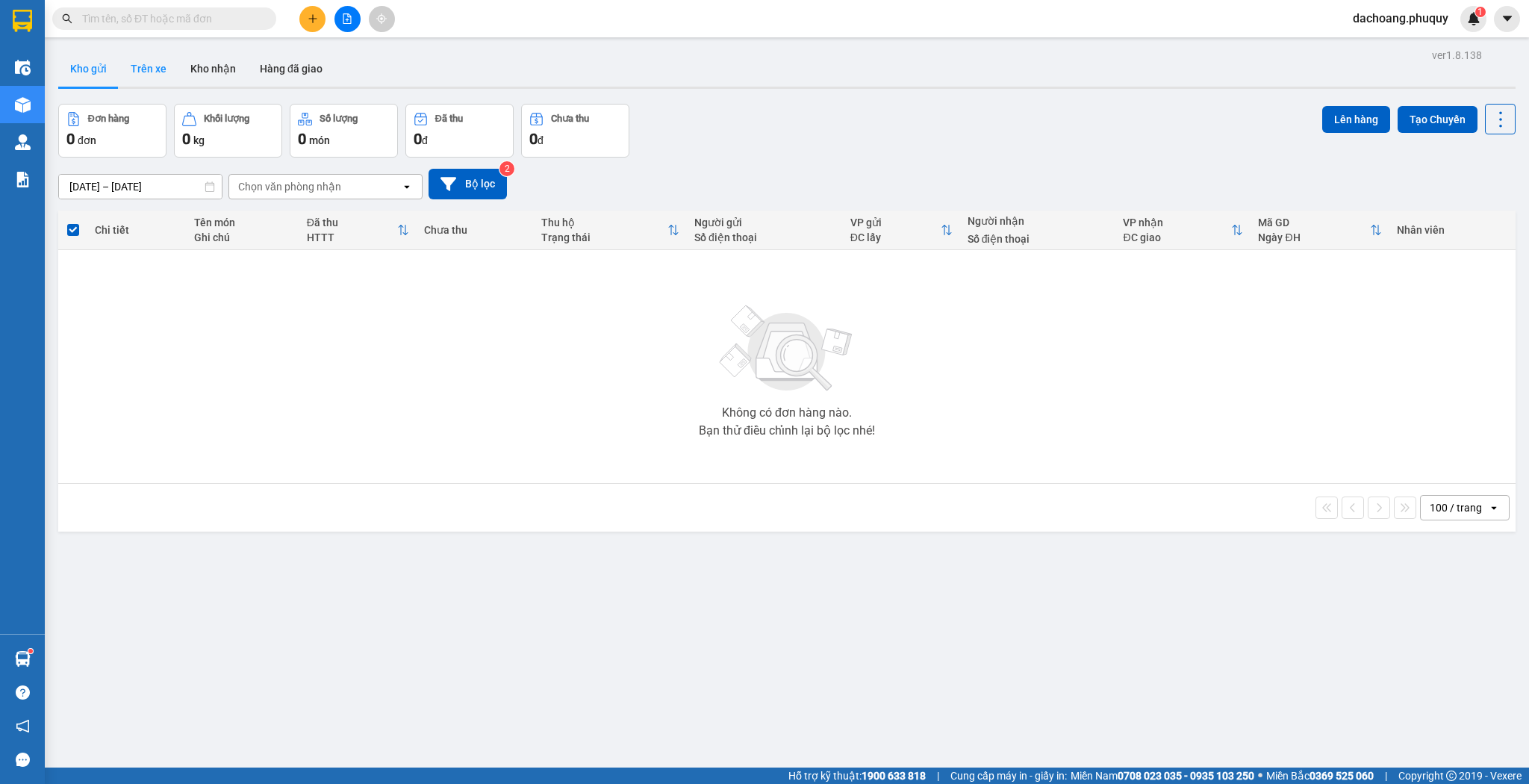
click at [156, 70] on button "Trên xe" at bounding box center [149, 69] width 59 height 36
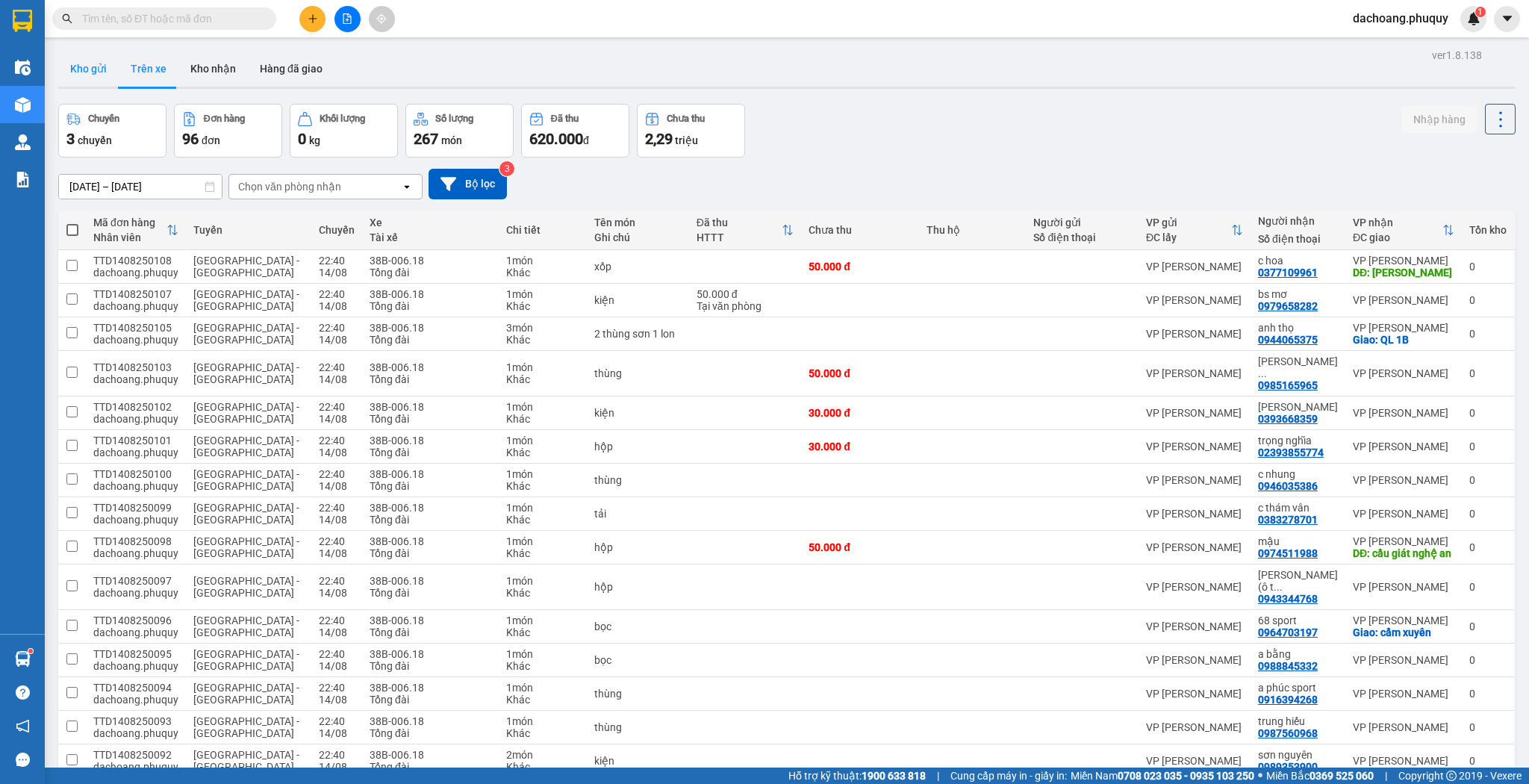
click at [70, 77] on button "Kho gửi" at bounding box center [88, 69] width 60 height 36
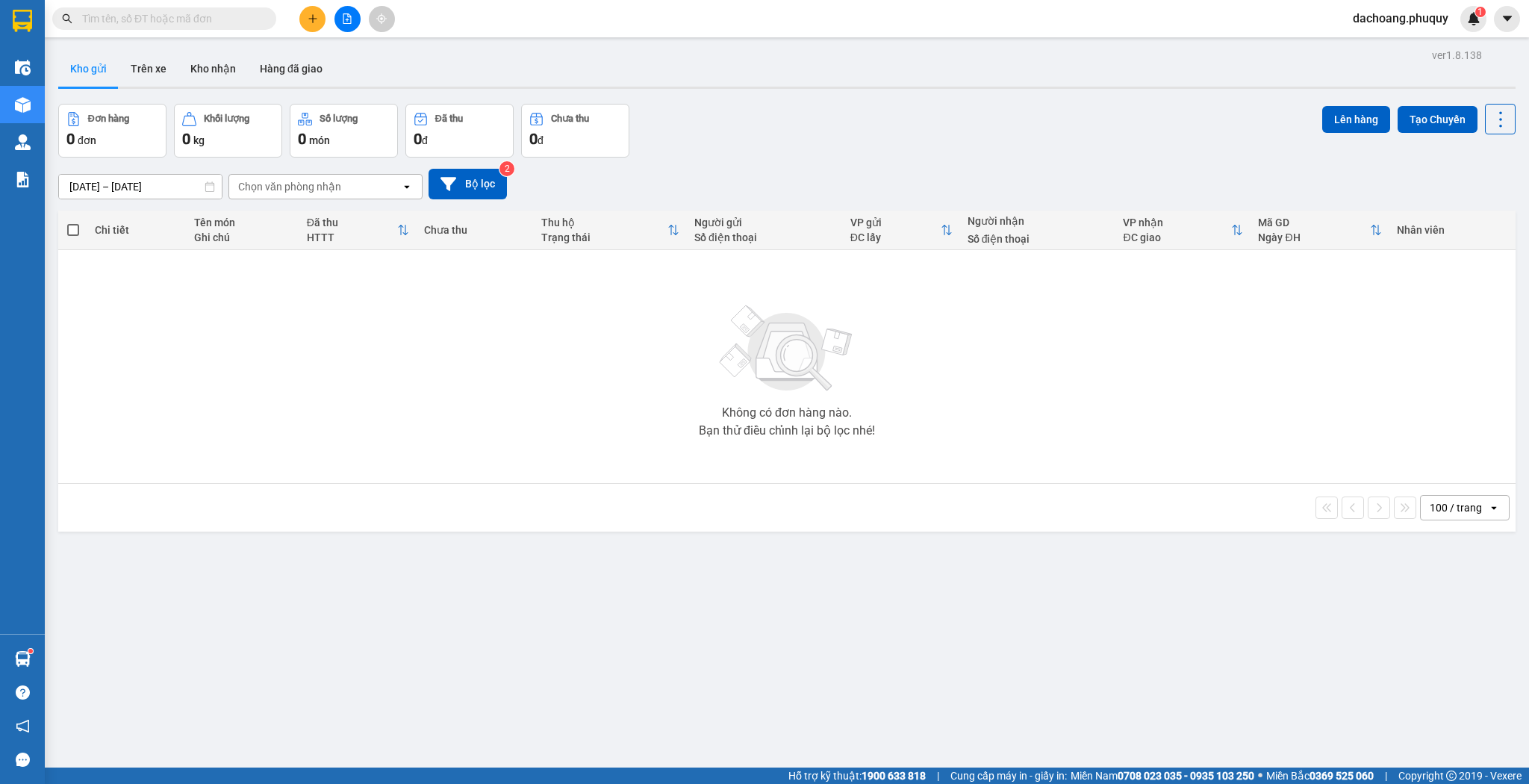
click at [466, 201] on div "[DATE] – [DATE] Press the down arrow key to interact with the calendar and sele…" at bounding box center [786, 184] width 1458 height 53
click at [486, 195] on button "Bộ lọc" at bounding box center [468, 184] width 78 height 31
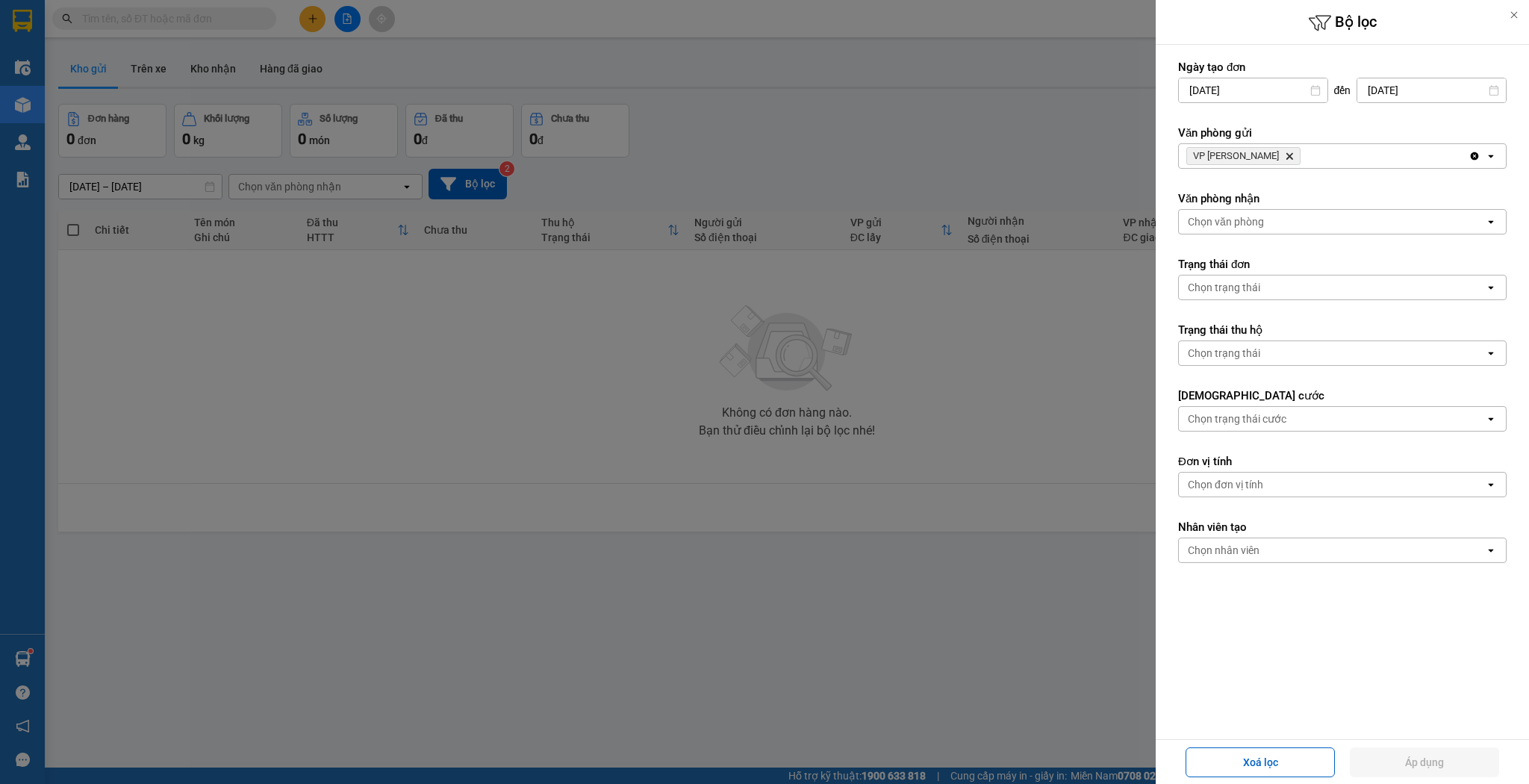
click at [687, 164] on div at bounding box center [764, 392] width 1529 height 784
